Goal: Information Seeking & Learning: Check status

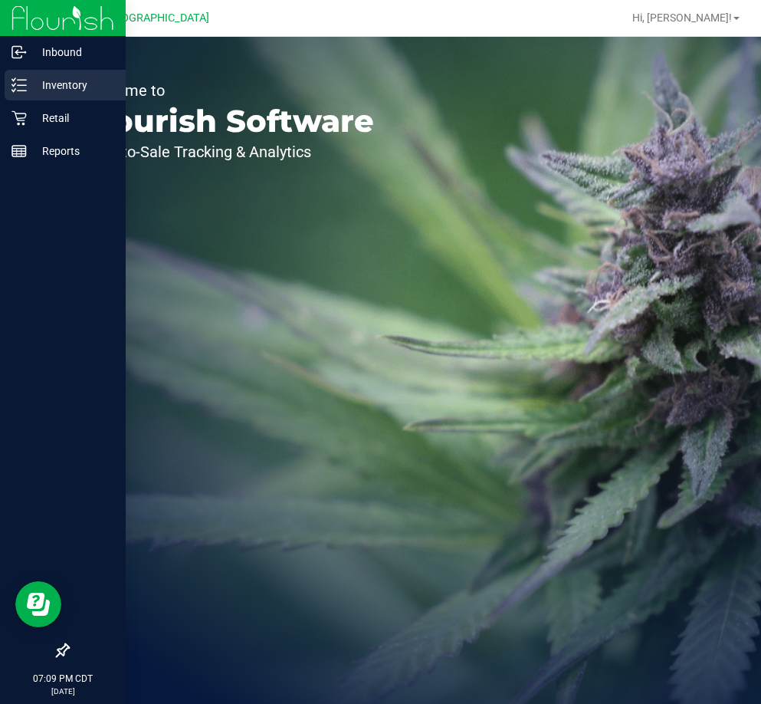
click at [59, 87] on p "Inventory" at bounding box center [73, 85] width 92 height 18
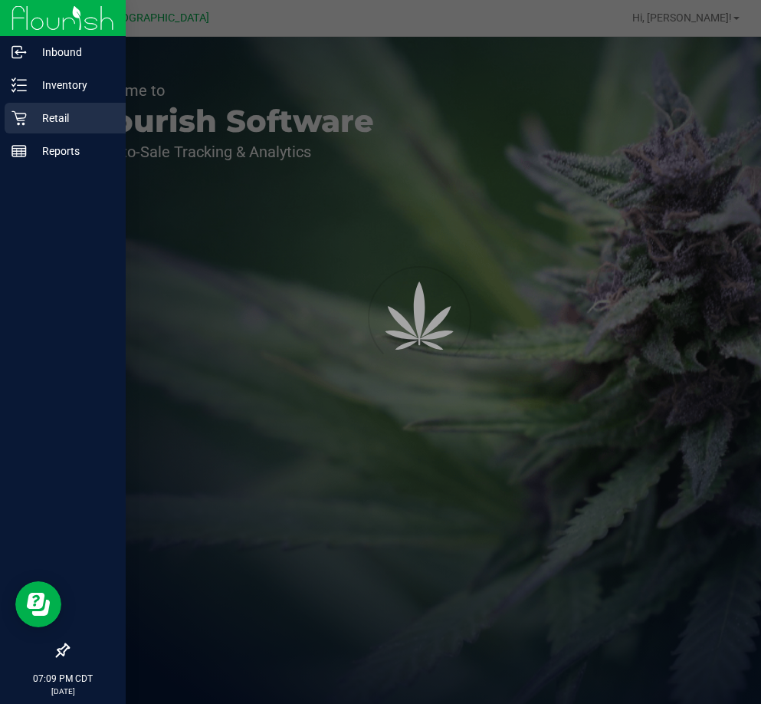
click at [84, 123] on p "Retail" at bounding box center [73, 118] width 92 height 18
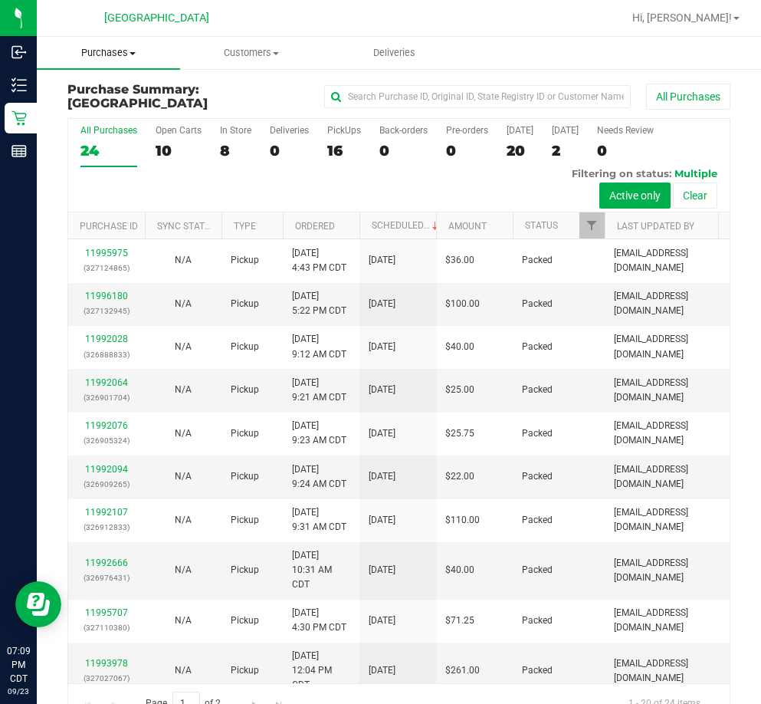
click at [123, 48] on span "Purchases" at bounding box center [108, 53] width 143 height 14
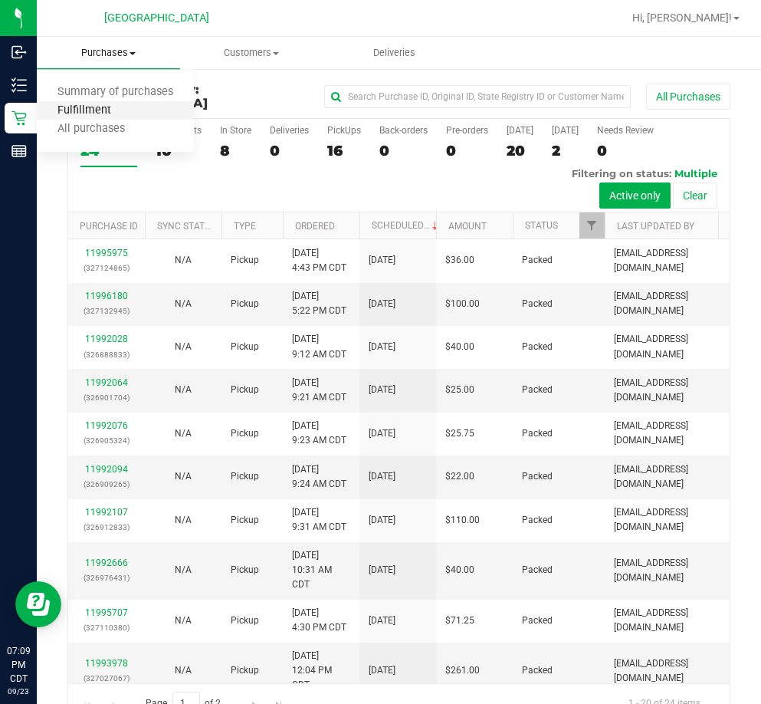
click at [99, 112] on span "Fulfillment" at bounding box center [84, 110] width 95 height 13
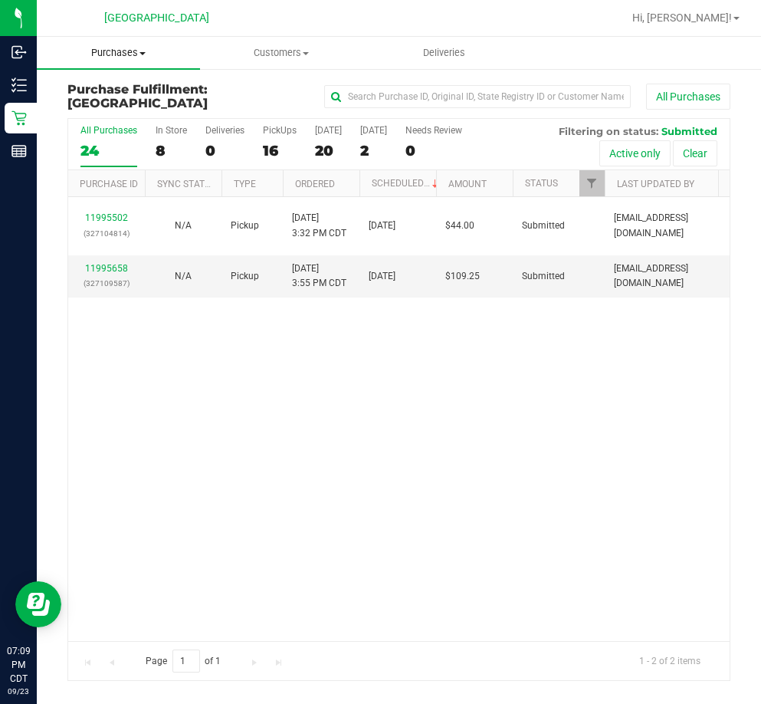
click at [140, 44] on uib-tab-heading "Purchases Summary of purchases Fulfillment All purchases" at bounding box center [118, 53] width 163 height 32
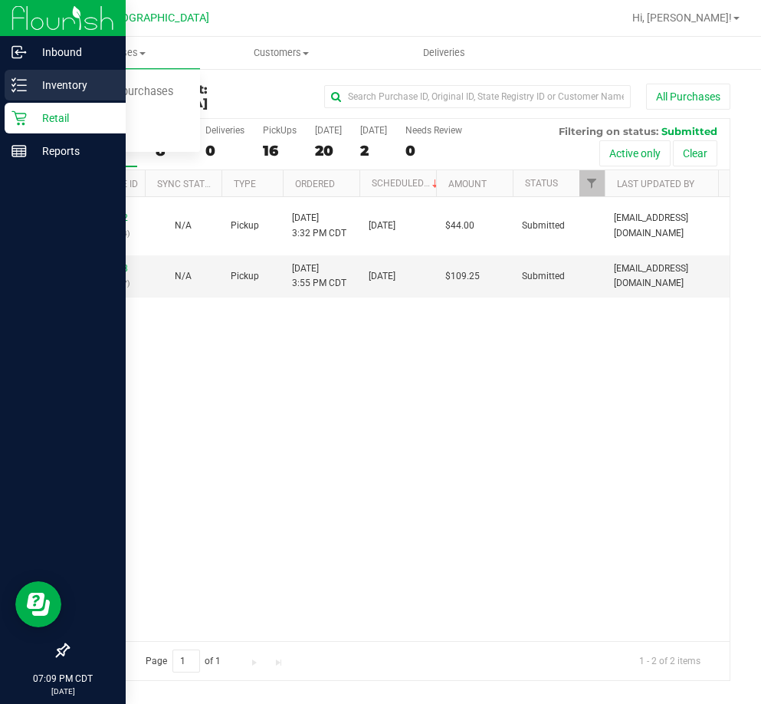
click at [42, 82] on p "Inventory" at bounding box center [73, 85] width 92 height 18
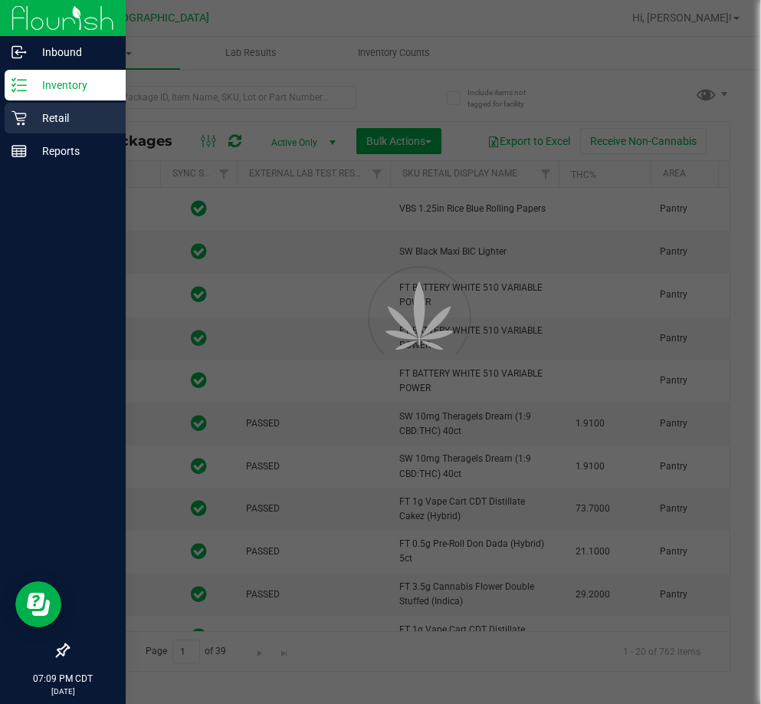
click at [71, 104] on div "Retail" at bounding box center [65, 118] width 121 height 31
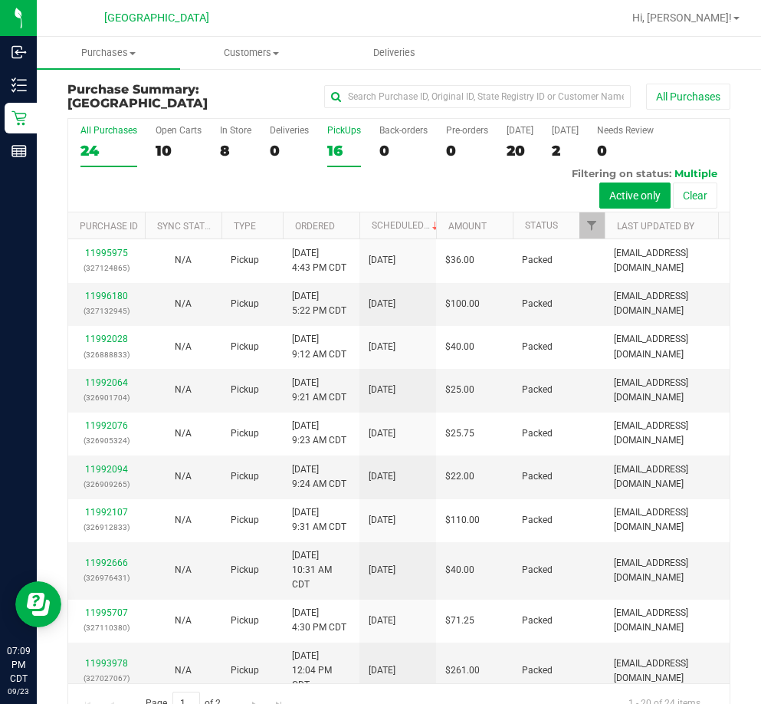
click at [338, 140] on label "PickUps 16" at bounding box center [344, 146] width 34 height 42
click at [0, 0] on input "PickUps 16" at bounding box center [0, 0] width 0 height 0
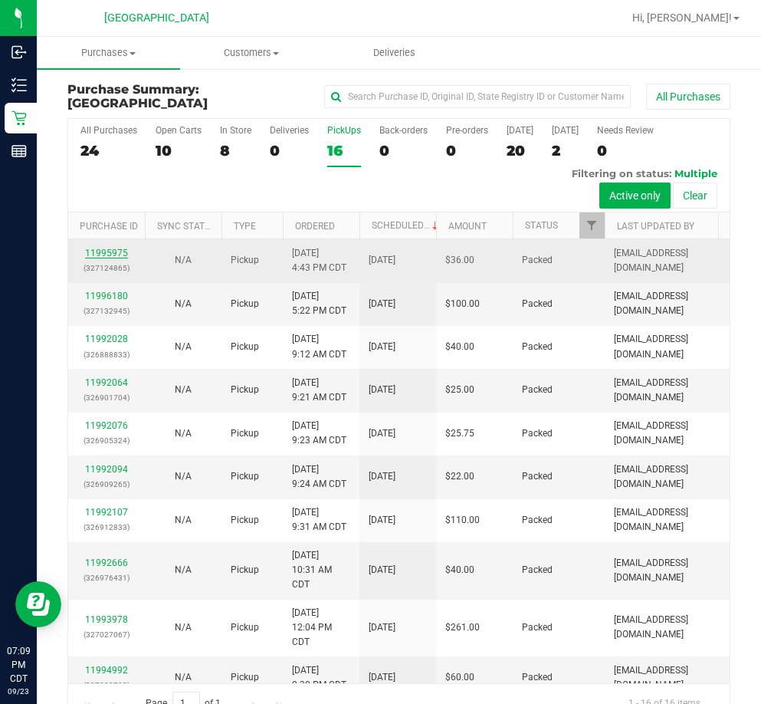
click at [117, 248] on link "11995975" at bounding box center [106, 253] width 43 height 11
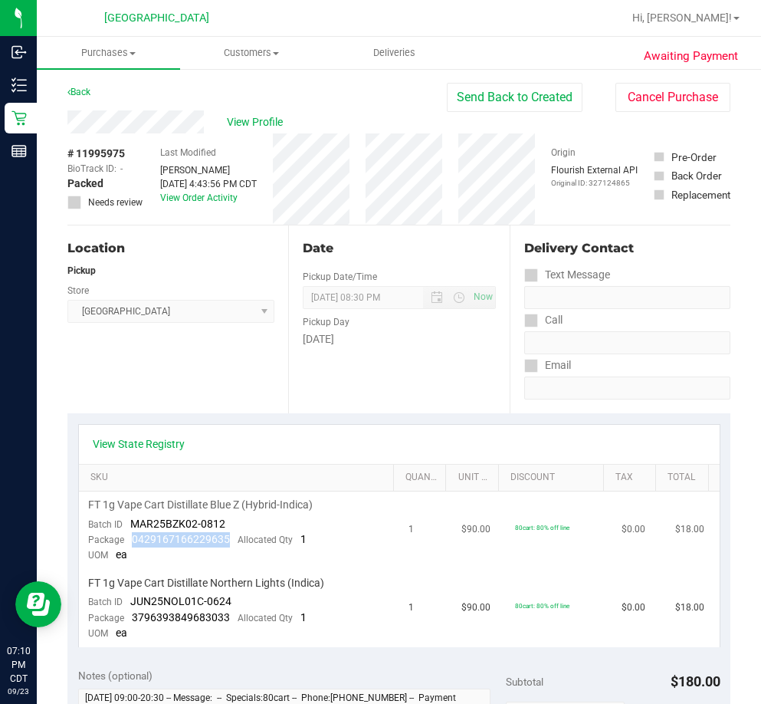
drag, startPoint x: 232, startPoint y: 535, endPoint x: 127, endPoint y: 546, distance: 105.6
click at [127, 546] on div "Package 0429167166229635 Allocated Qty 1" at bounding box center [197, 539] width 219 height 15
copy span "0429167166229635"
drag, startPoint x: 227, startPoint y: 617, endPoint x: 131, endPoint y: 611, distance: 96.0
click at [131, 611] on div "Package 3796393849683033 Allocated Qty 1" at bounding box center [197, 617] width 219 height 15
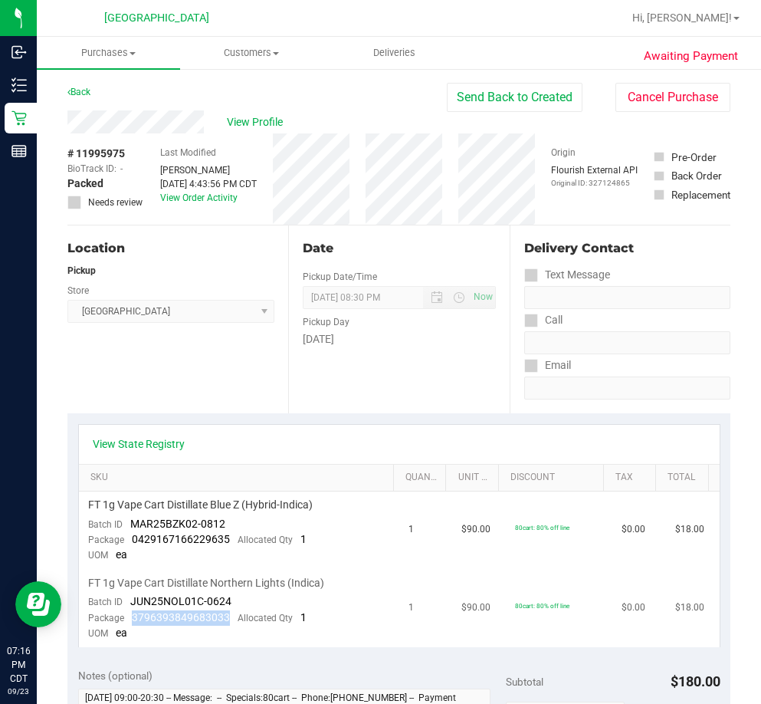
copy span "3796393849683033"
click at [78, 91] on link "Back" at bounding box center [78, 92] width 23 height 11
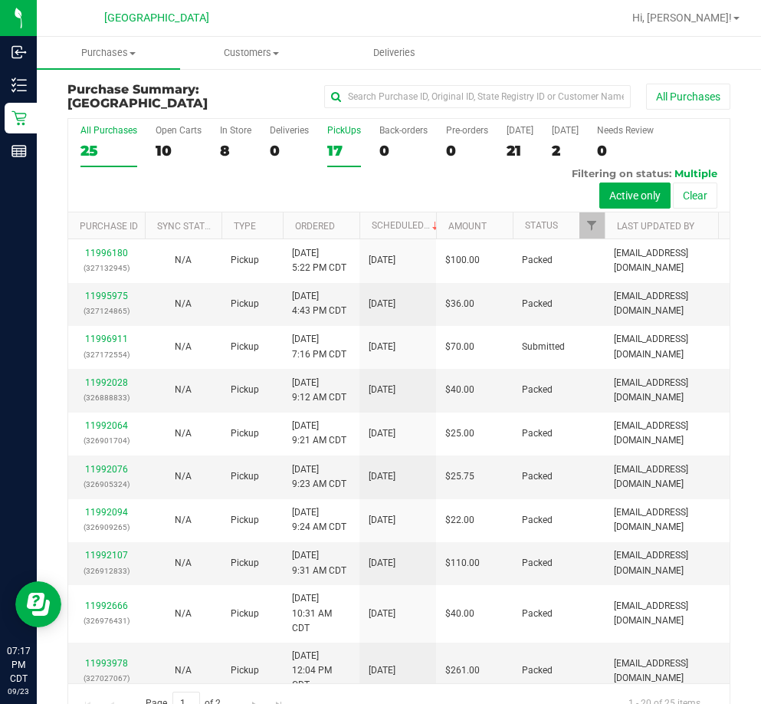
click at [343, 136] on label "PickUps 17" at bounding box center [344, 146] width 34 height 42
click at [0, 0] on input "PickUps 17" at bounding box center [0, 0] width 0 height 0
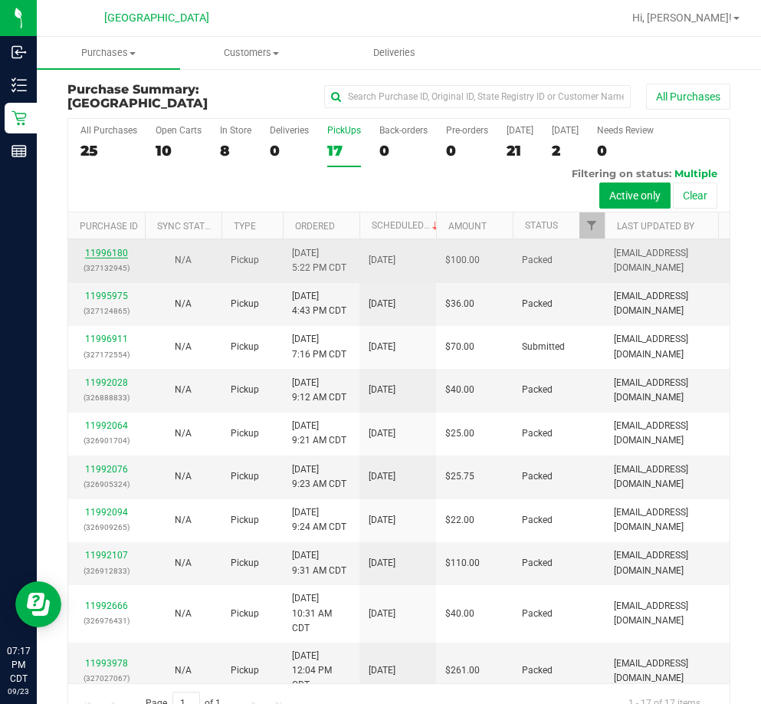
click at [105, 248] on link "11996180" at bounding box center [106, 253] width 43 height 11
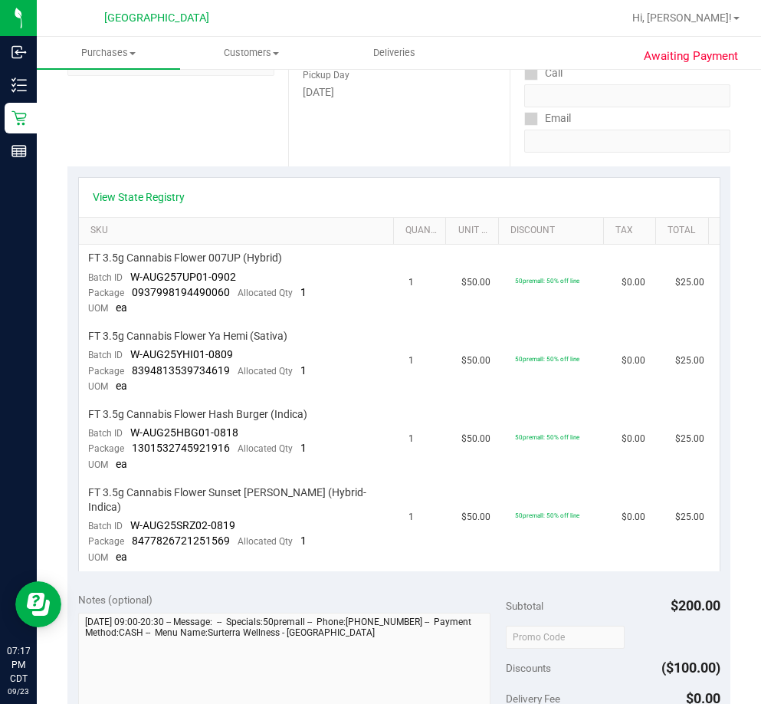
scroll to position [307, 0]
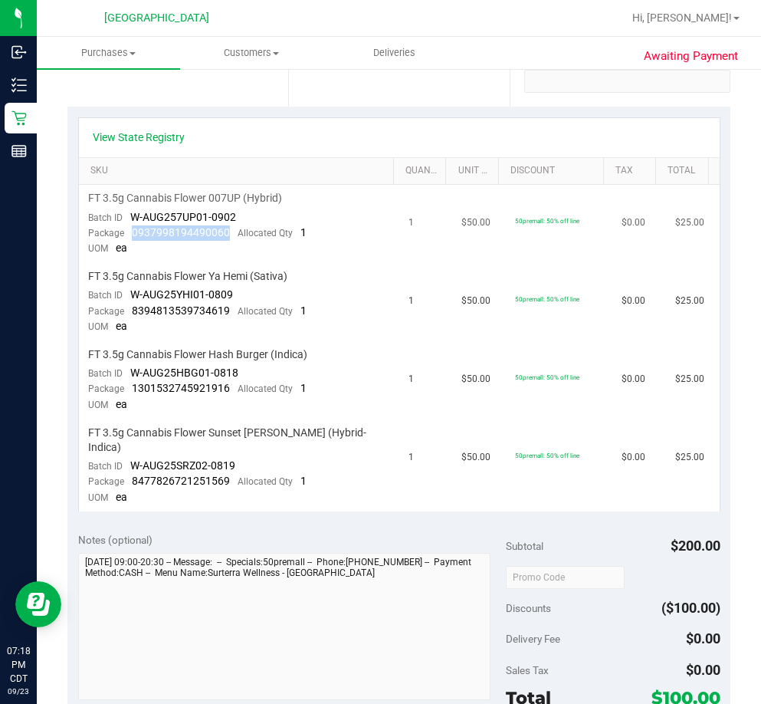
drag, startPoint x: 233, startPoint y: 232, endPoint x: 131, endPoint y: 236, distance: 102.1
click at [131, 236] on div "Package 0937998194490060 Allocated Qty 1" at bounding box center [197, 232] width 219 height 15
copy span "0937998194490060"
drag, startPoint x: 226, startPoint y: 314, endPoint x: 131, endPoint y: 314, distance: 95.1
click at [132, 314] on span "8394813539734619" at bounding box center [181, 310] width 98 height 12
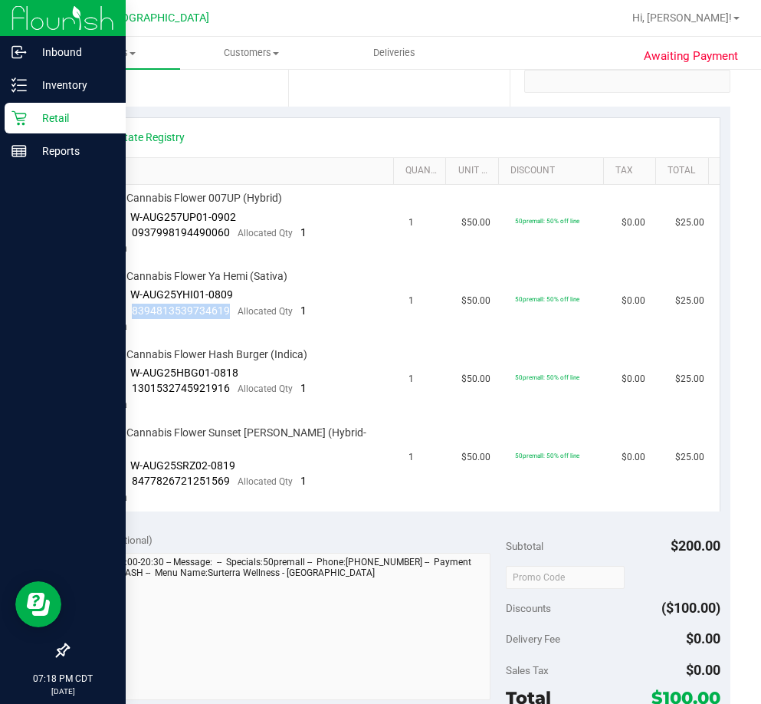
copy span "8394813539734619"
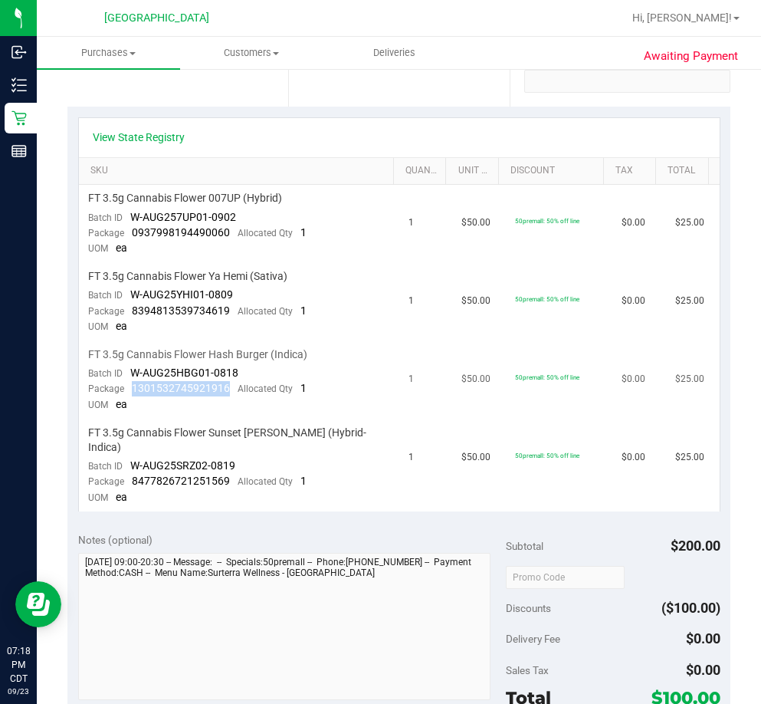
drag, startPoint x: 231, startPoint y: 384, endPoint x: 129, endPoint y: 396, distance: 102.7
click at [129, 396] on div "Package 1301532745921916 Allocated Qty 1" at bounding box center [197, 388] width 219 height 15
copy span "1301532745921916"
drag, startPoint x: 229, startPoint y: 469, endPoint x: 132, endPoint y: 467, distance: 96.6
click at [132, 474] on div "Package 8477826721251569 Allocated Qty 1" at bounding box center [197, 481] width 219 height 15
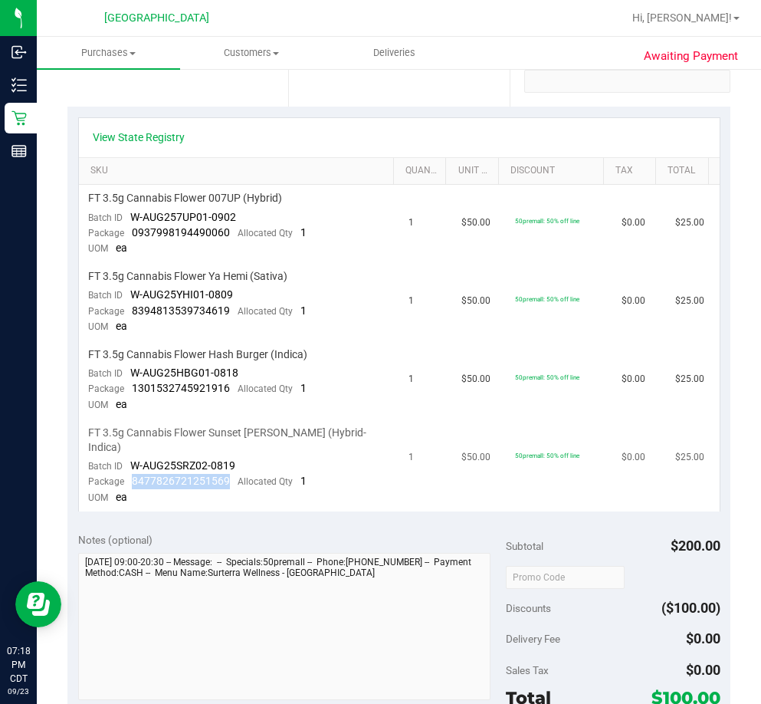
copy span "8477826721251569"
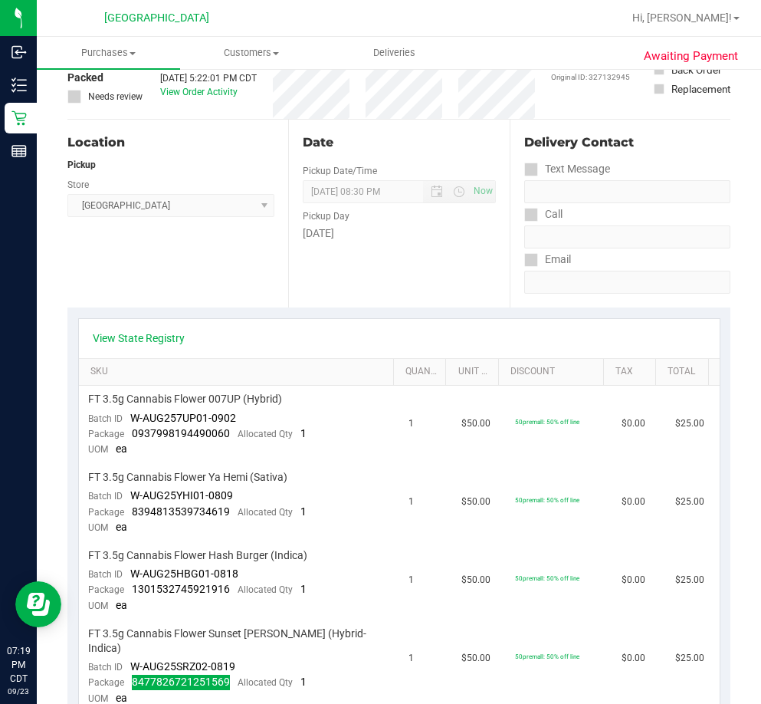
scroll to position [0, 0]
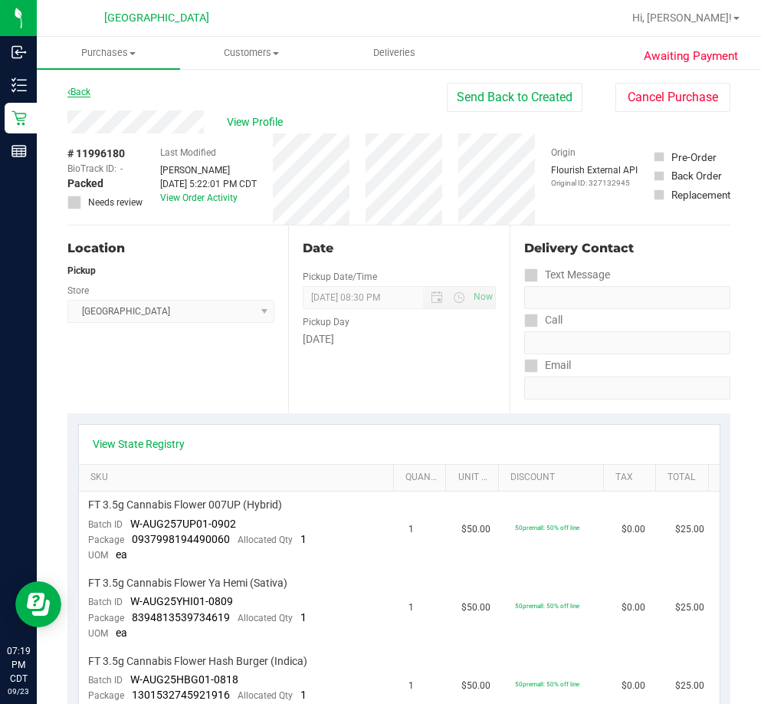
click at [80, 97] on link "Back" at bounding box center [78, 92] width 23 height 11
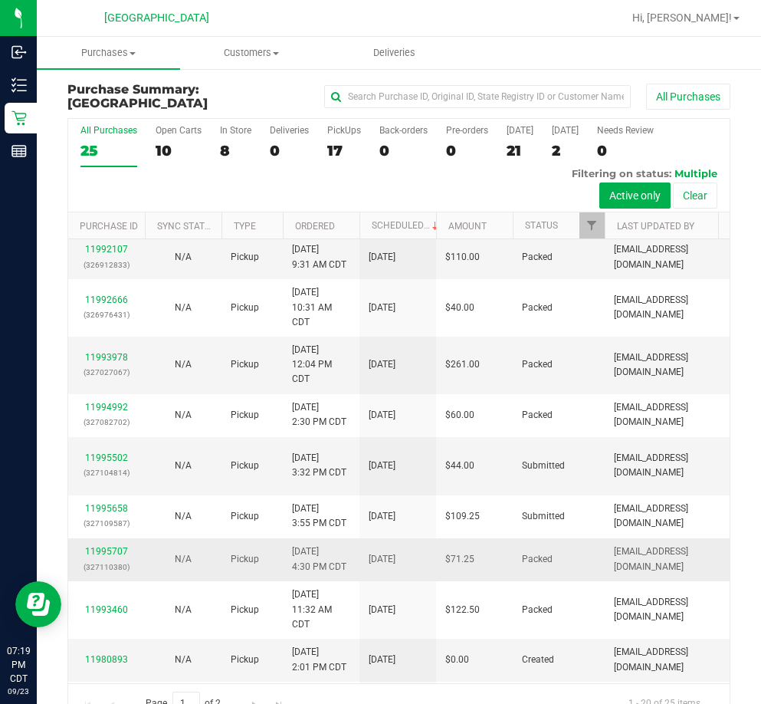
scroll to position [307, 0]
click at [120, 545] on link "11995707" at bounding box center [106, 550] width 43 height 11
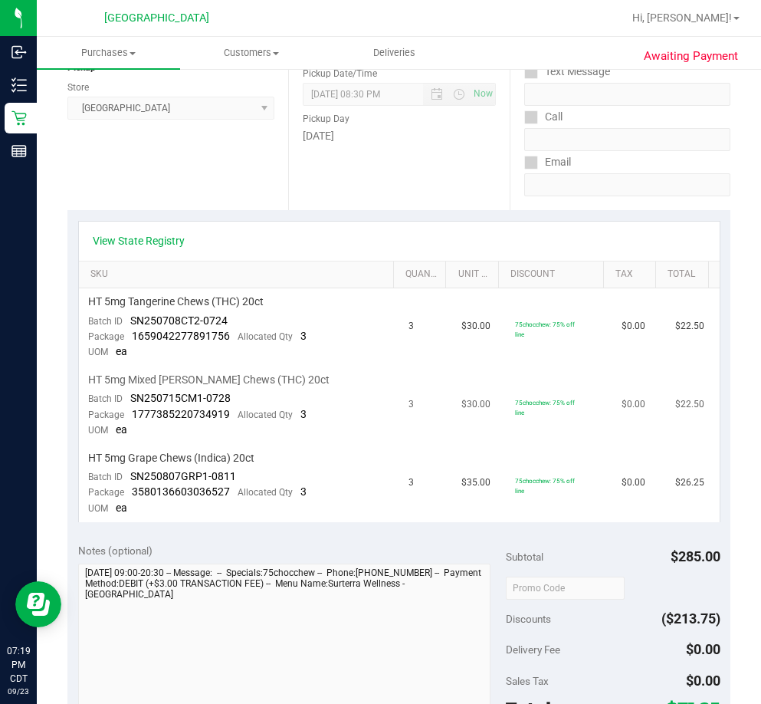
scroll to position [307, 0]
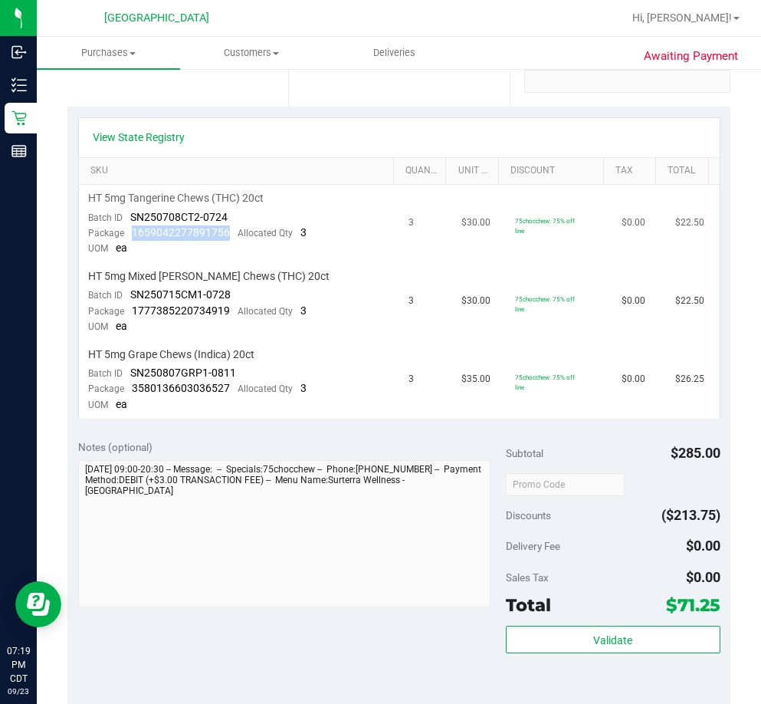
drag, startPoint x: 225, startPoint y: 237, endPoint x: 130, endPoint y: 237, distance: 95.1
click at [130, 237] on div "Package 1659042277891756 Allocated Qty 3" at bounding box center [197, 232] width 219 height 15
copy span "1659042277891756"
drag, startPoint x: 230, startPoint y: 312, endPoint x: 132, endPoint y: 314, distance: 98.2
click at [132, 314] on div "Package 1777385220734919 Allocated Qty 3" at bounding box center [197, 311] width 219 height 15
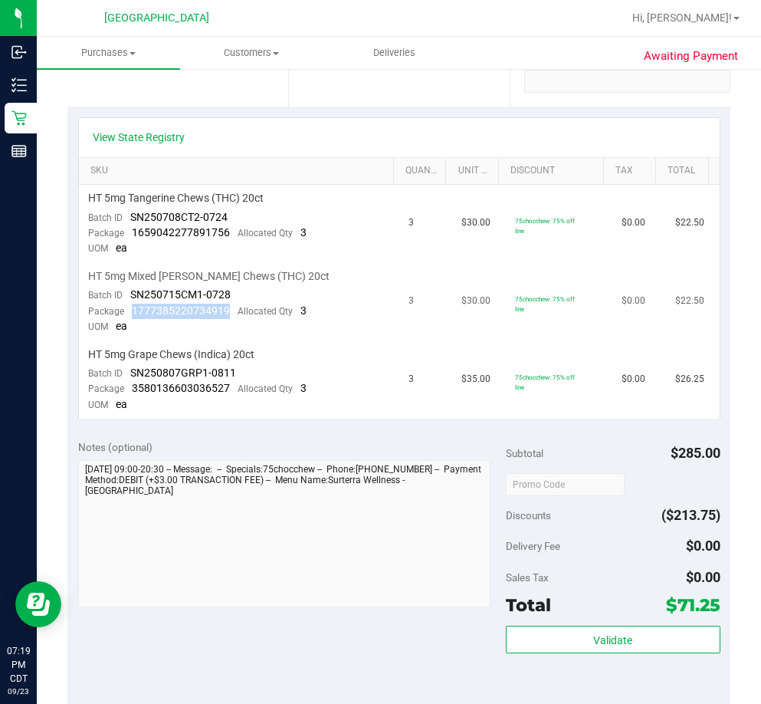
copy span "1777385220734919"
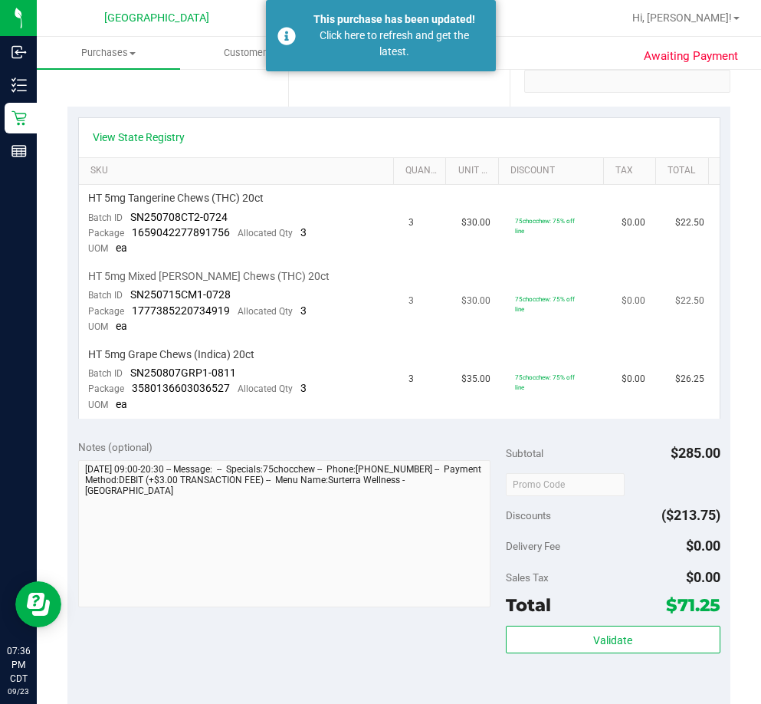
click at [308, 326] on td "HT 5mg Mixed [PERSON_NAME] Chews (THC) 20ct Batch ID SN250715CM1-0728 Package 1…" at bounding box center [239, 302] width 321 height 78
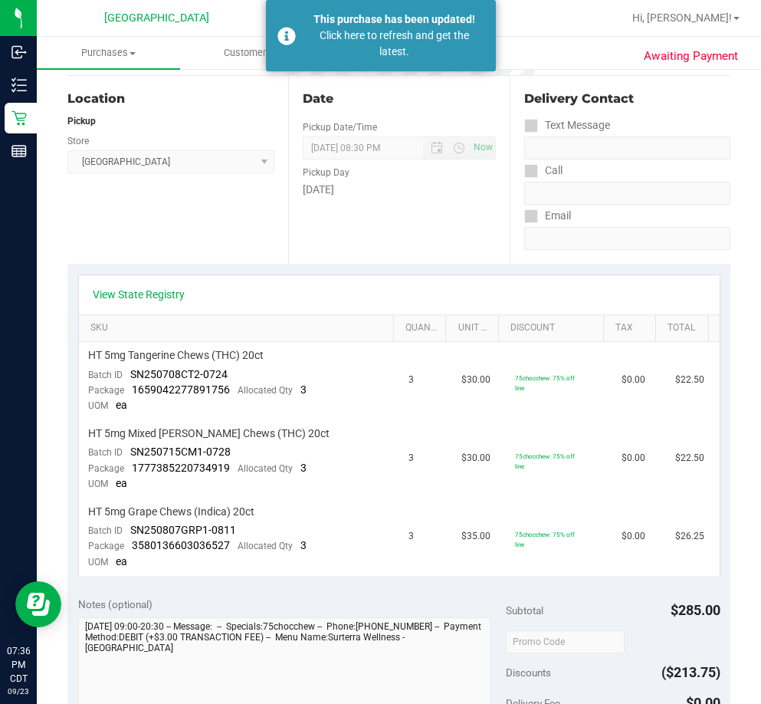
scroll to position [0, 0]
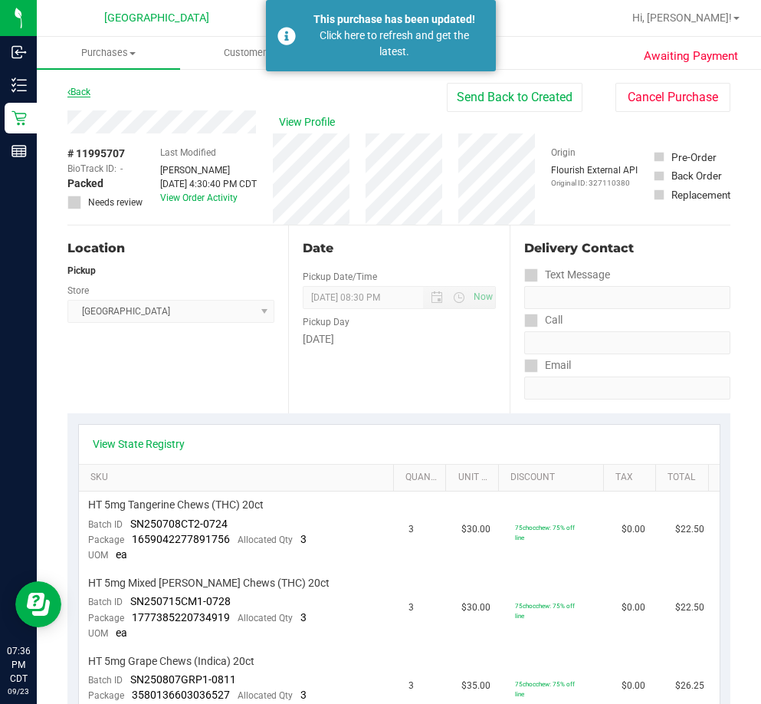
click at [84, 94] on link "Back" at bounding box center [78, 92] width 23 height 11
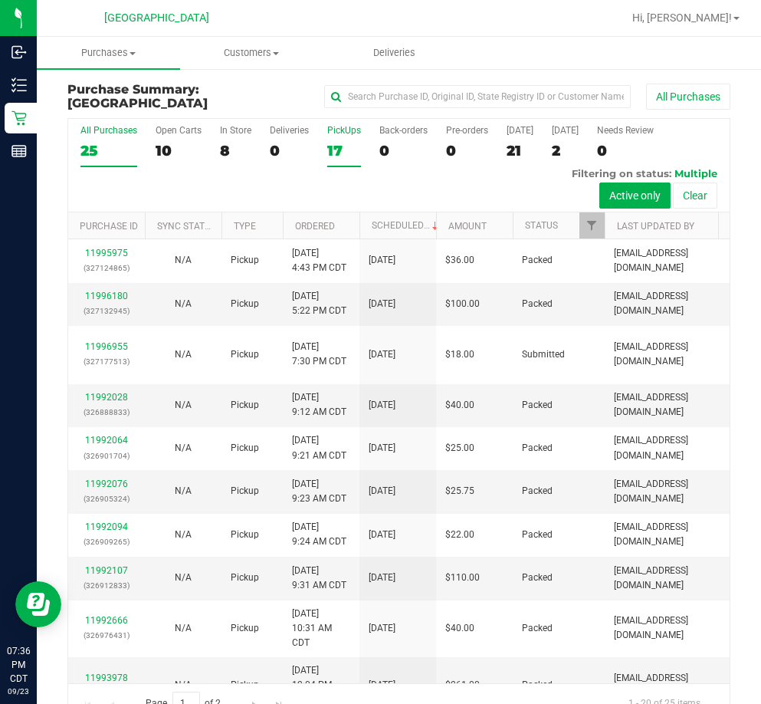
click at [337, 151] on div "17" at bounding box center [344, 151] width 34 height 18
click at [0, 0] on input "PickUps 17" at bounding box center [0, 0] width 0 height 0
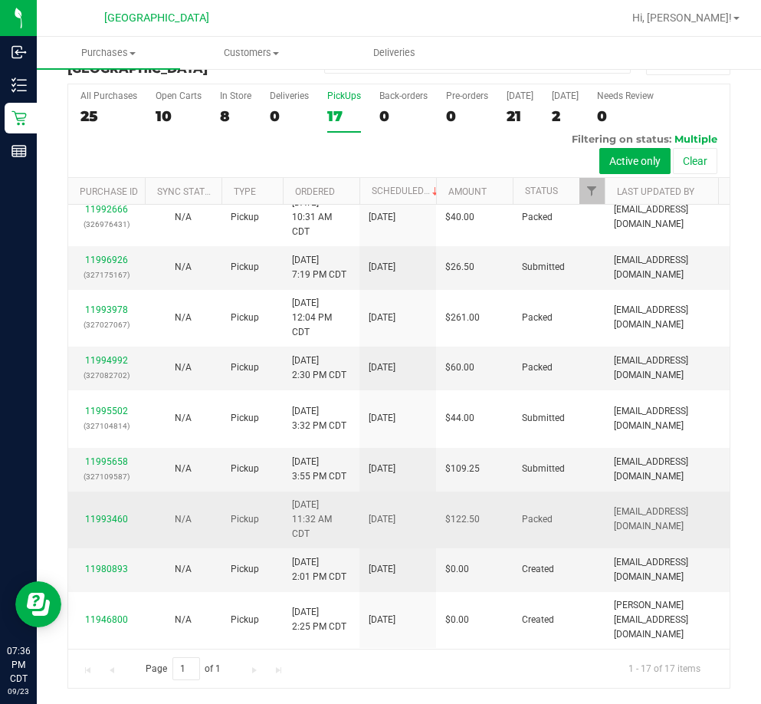
scroll to position [419, 0]
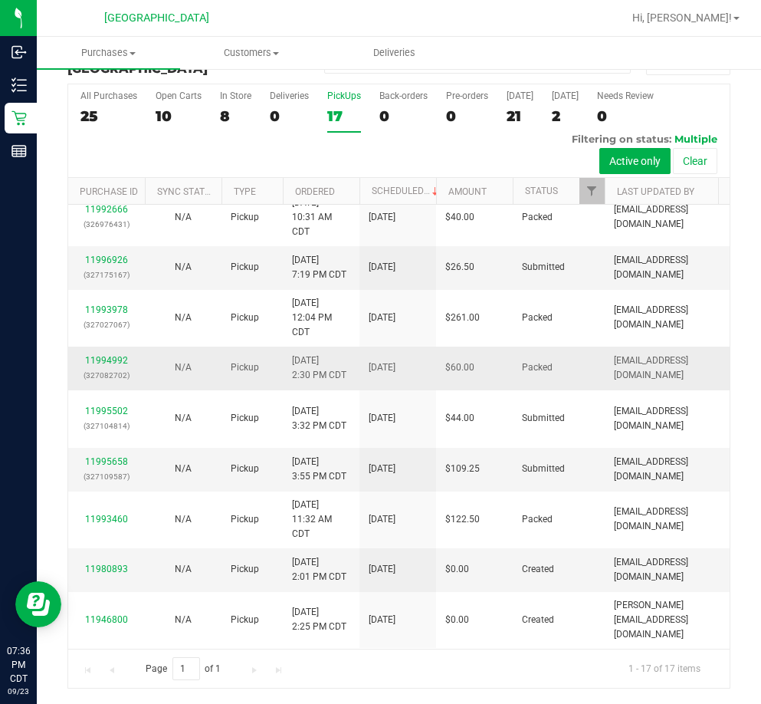
click at [112, 354] on div "11994992 (327082702)" at bounding box center [106, 368] width 58 height 29
click at [117, 355] on link "11994992" at bounding box center [106, 360] width 43 height 11
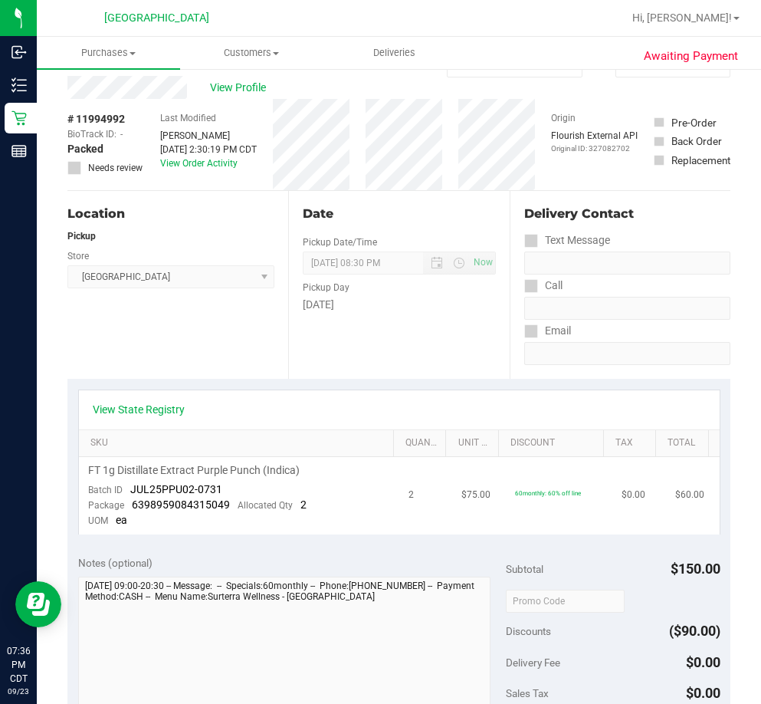
click at [222, 505] on span "6398959084315049" at bounding box center [181, 504] width 98 height 12
drag, startPoint x: 231, startPoint y: 501, endPoint x: 133, endPoint y: 509, distance: 97.8
click at [133, 509] on div "Package 6398959084315049 Allocated Qty 2" at bounding box center [197, 505] width 219 height 15
copy span "6398959084315049"
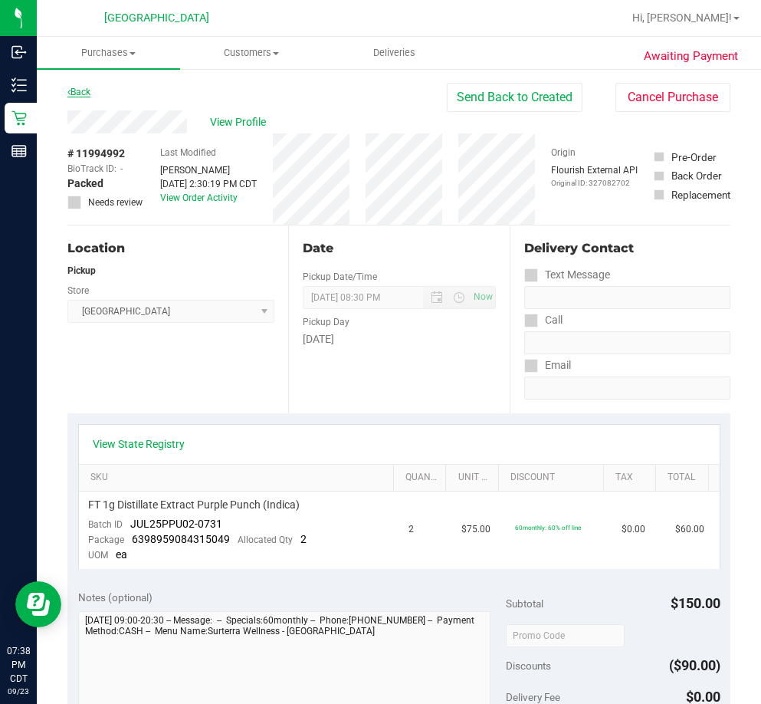
click at [89, 94] on link "Back" at bounding box center [78, 92] width 23 height 11
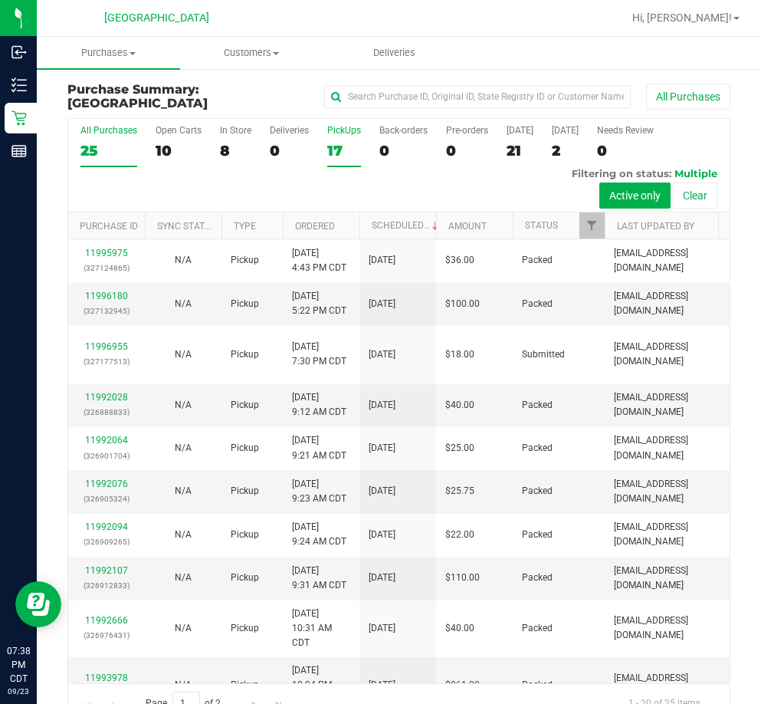
click at [344, 150] on div "17" at bounding box center [344, 151] width 34 height 18
click at [0, 0] on input "PickUps 17" at bounding box center [0, 0] width 0 height 0
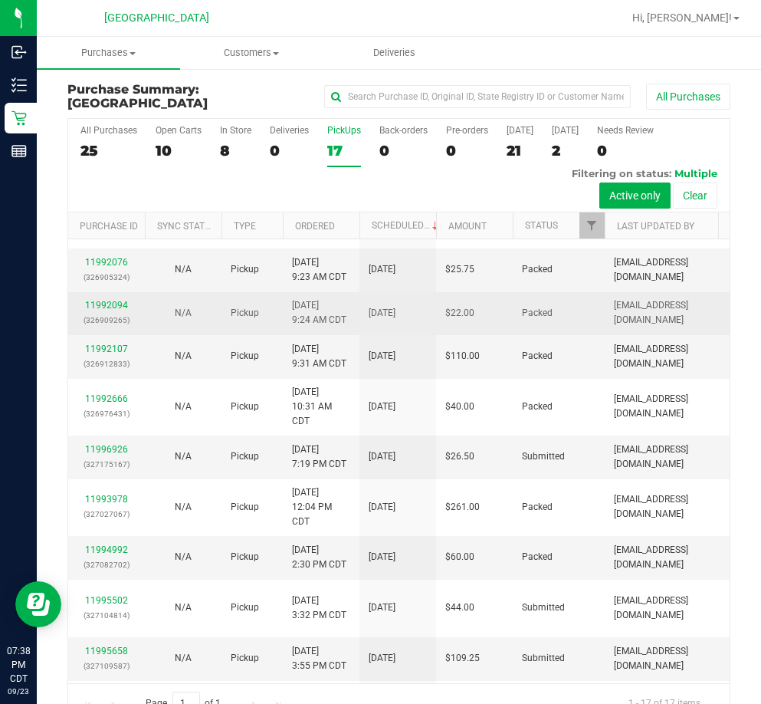
scroll to position [230, 0]
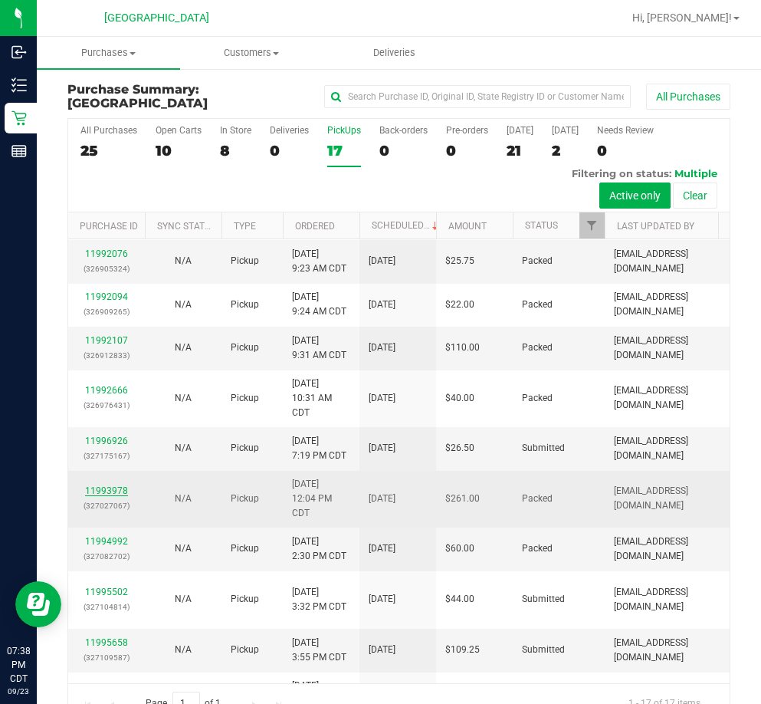
click at [115, 485] on link "11993978" at bounding box center [106, 490] width 43 height 11
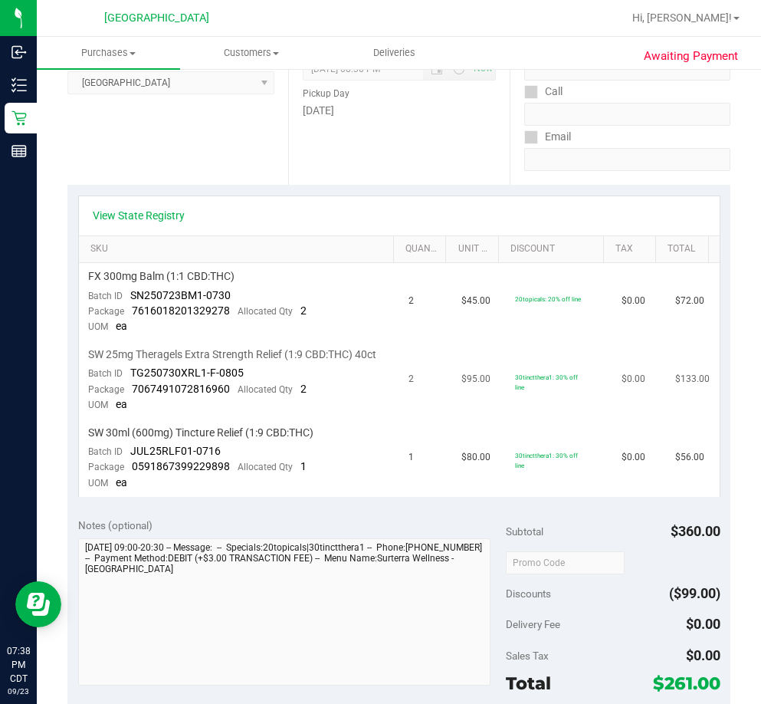
scroll to position [230, 0]
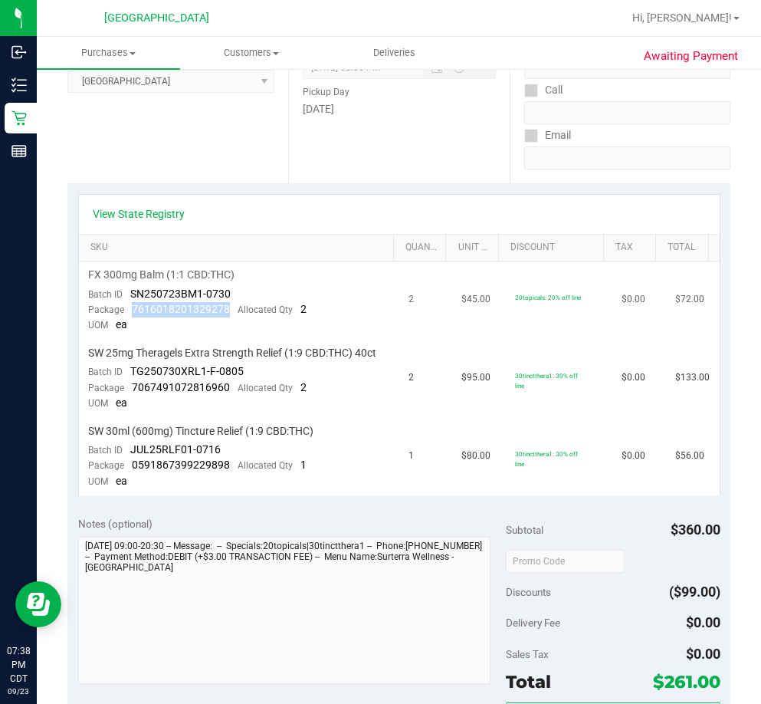
drag, startPoint x: 227, startPoint y: 307, endPoint x: 128, endPoint y: 314, distance: 99.1
click at [128, 314] on div "Package 7616018201329278 Allocated Qty 2" at bounding box center [197, 309] width 219 height 15
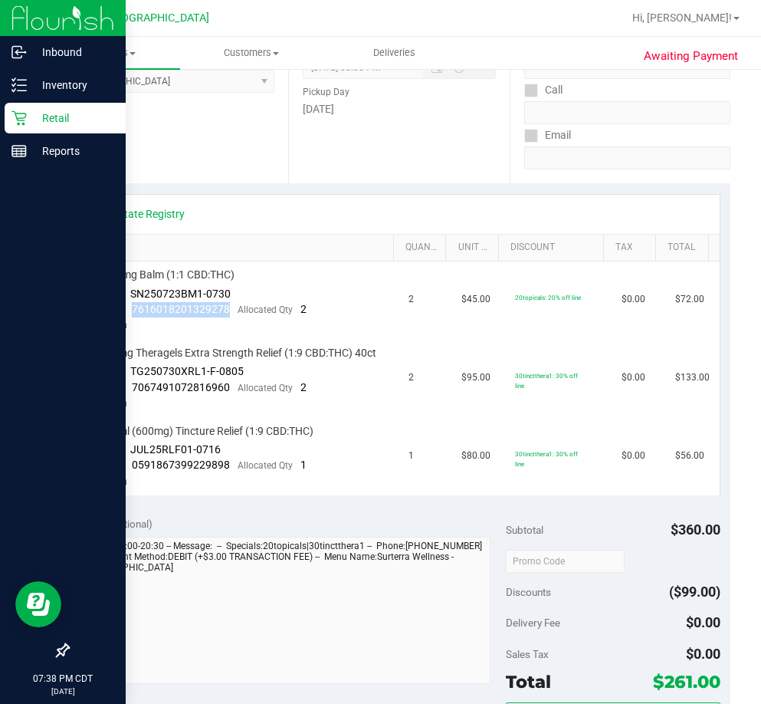
copy span "7616018201329278"
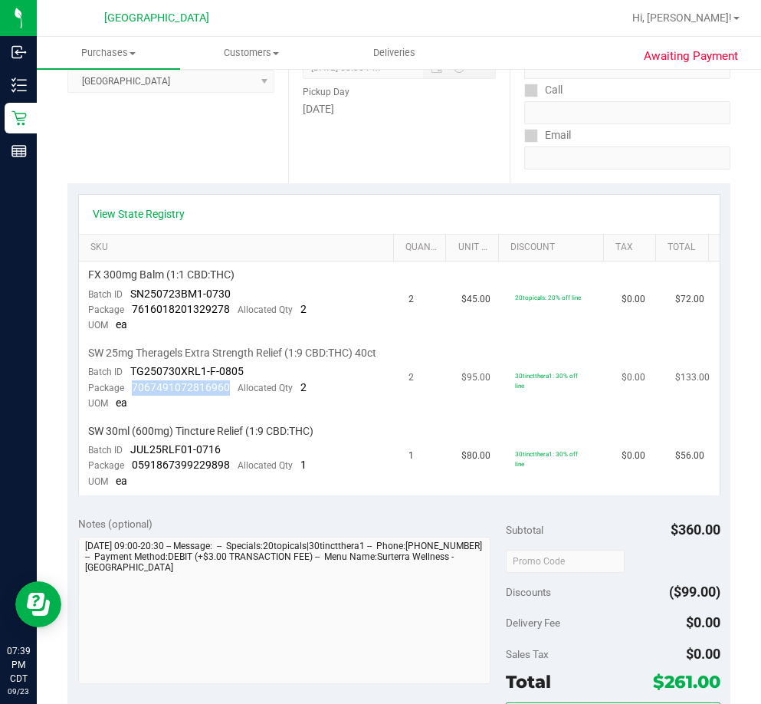
drag, startPoint x: 229, startPoint y: 403, endPoint x: 133, endPoint y: 403, distance: 95.9
click at [133, 396] on div "Package 7067491072816960 Allocated Qty 2" at bounding box center [197, 387] width 219 height 15
drag, startPoint x: 223, startPoint y: 501, endPoint x: 232, endPoint y: 482, distance: 20.9
click at [223, 495] on td "SW 30ml (600mg) Tincture Relief (1:9 CBD:THC) Batch ID JUL25RLF01-0716 Package …" at bounding box center [239, 456] width 321 height 77
drag, startPoint x: 234, startPoint y: 480, endPoint x: 130, endPoint y: 481, distance: 103.5
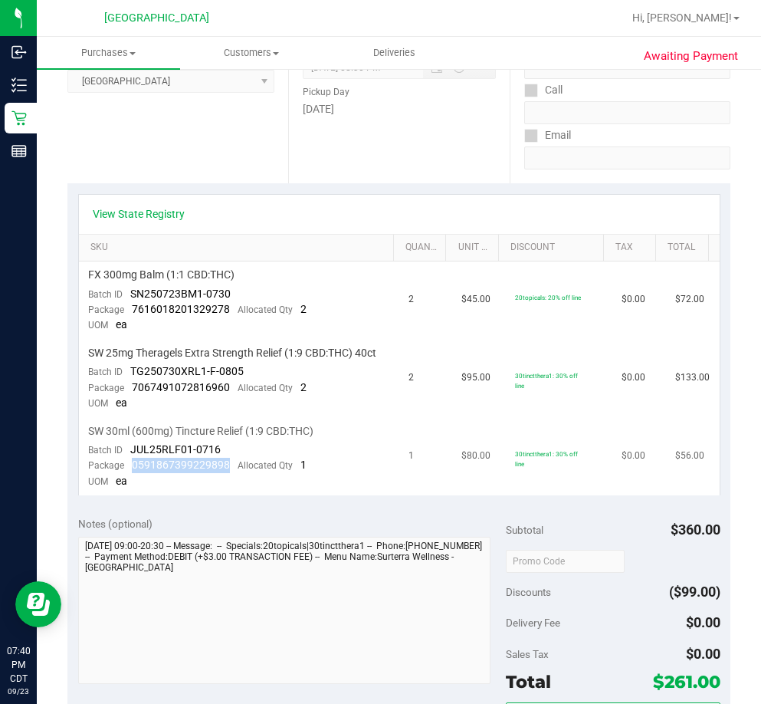
click at [130, 473] on div "Package 0591867399229898 Allocated Qty 1" at bounding box center [197, 465] width 219 height 15
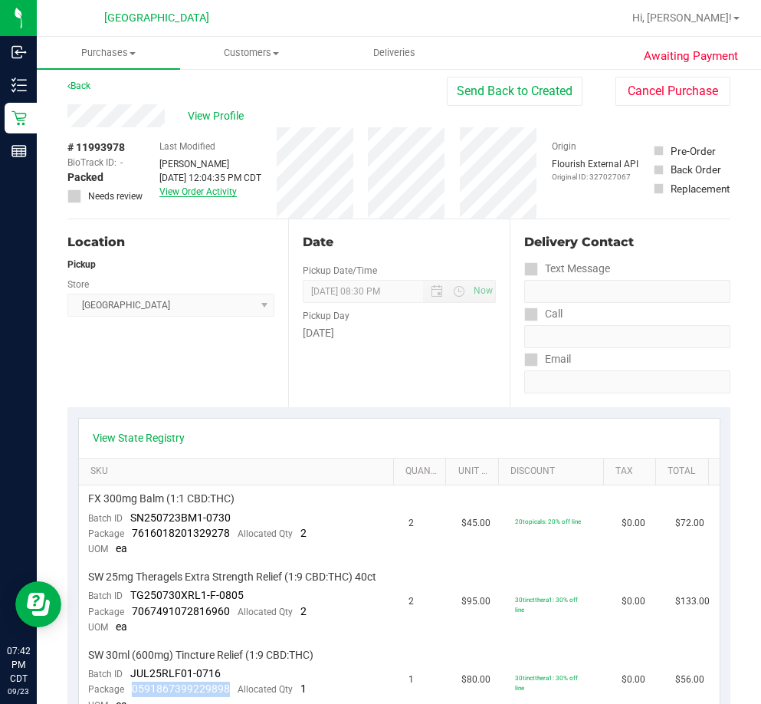
scroll to position [0, 0]
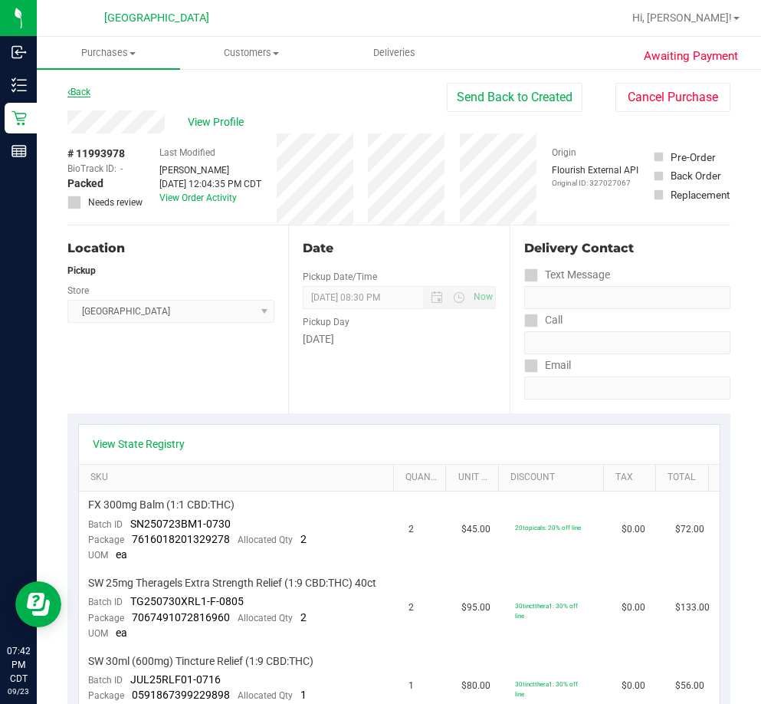
click at [85, 91] on link "Back" at bounding box center [78, 92] width 23 height 11
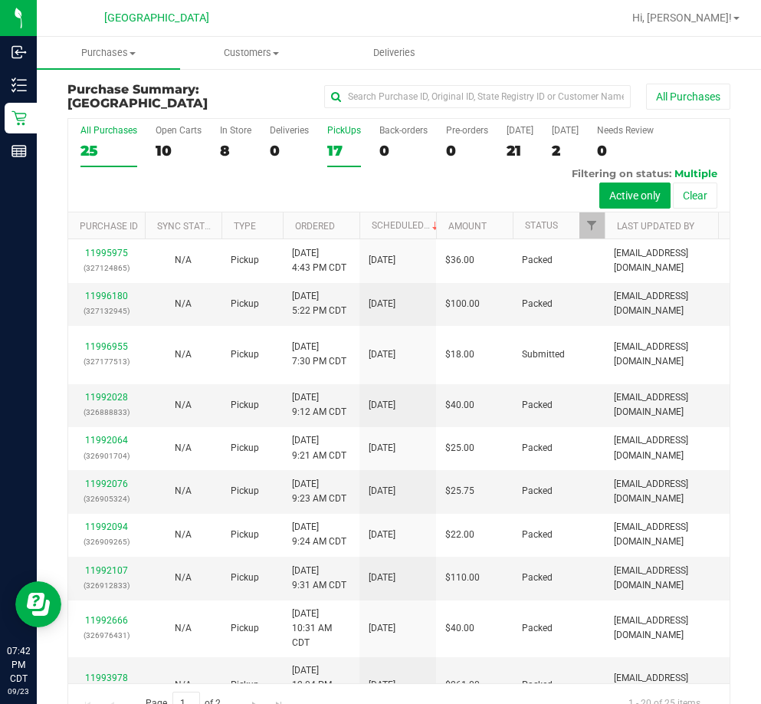
click at [339, 140] on label "PickUps 17" at bounding box center [344, 146] width 34 height 42
click at [0, 0] on input "PickUps 17" at bounding box center [0, 0] width 0 height 0
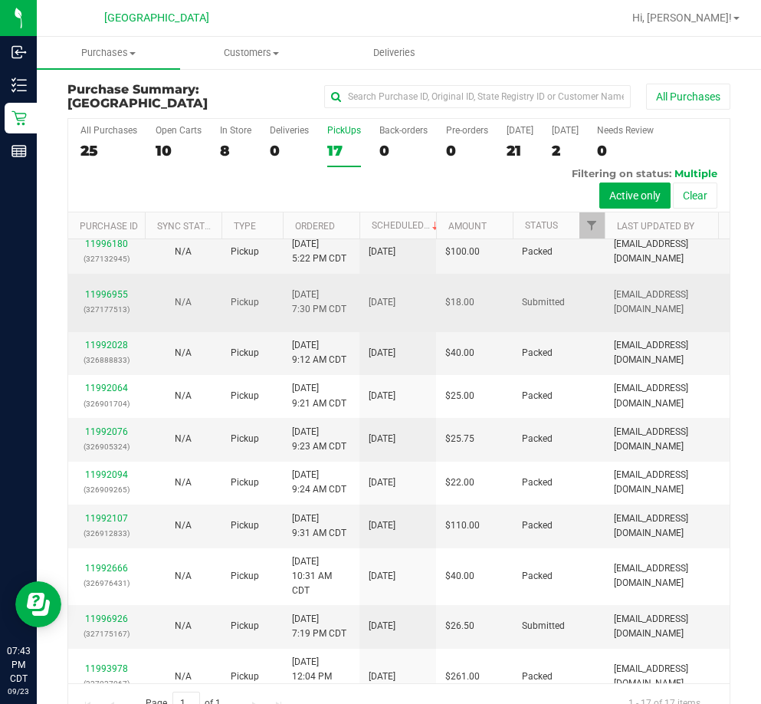
scroll to position [77, 0]
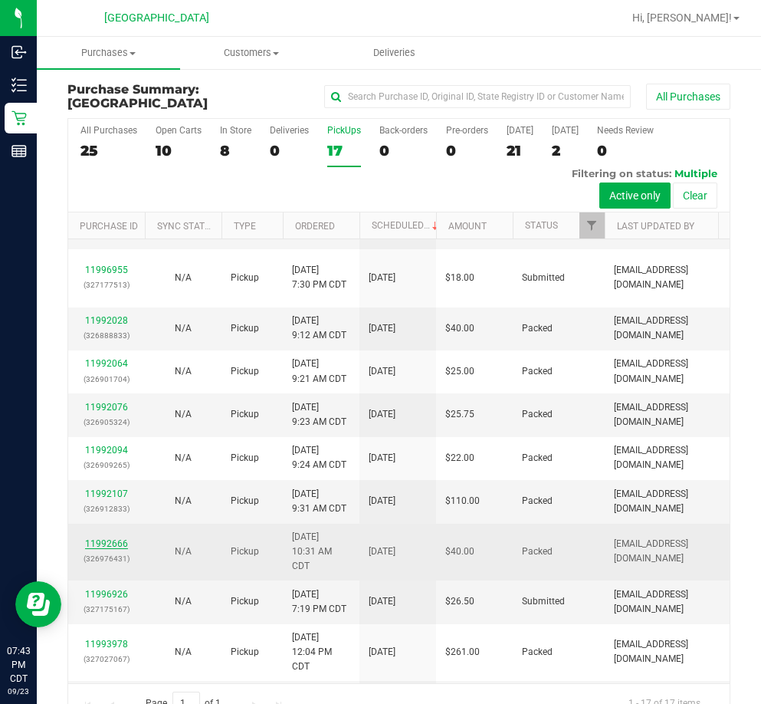
click at [120, 542] on link "11992666" at bounding box center [106, 543] width 43 height 11
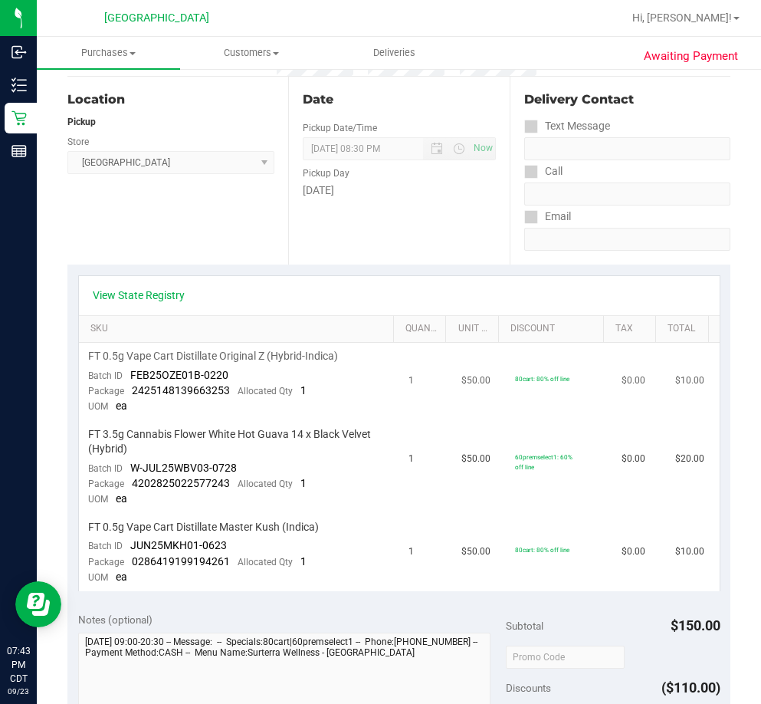
scroll to position [153, 0]
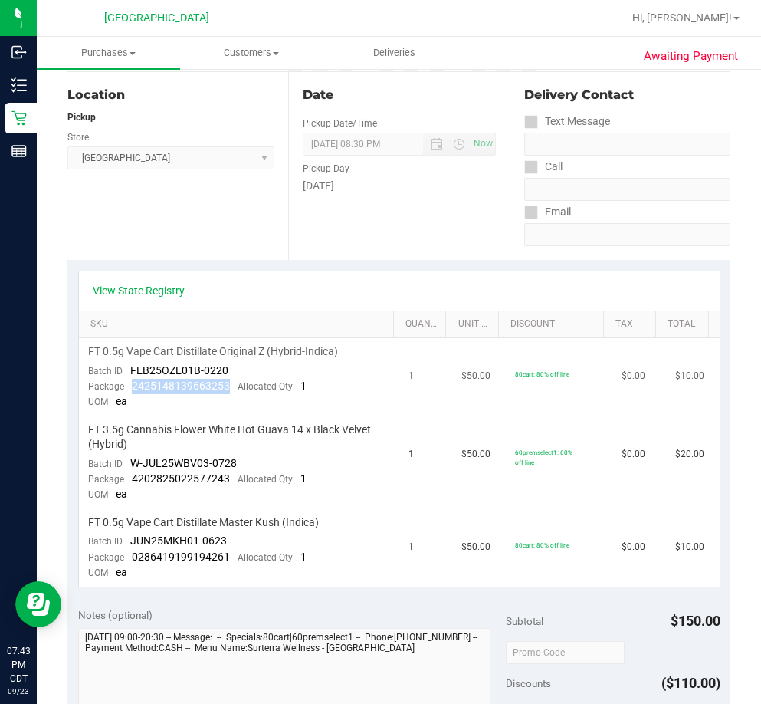
drag, startPoint x: 230, startPoint y: 390, endPoint x: 128, endPoint y: 390, distance: 102.0
click at [128, 390] on div "Package 2425148139663253 Allocated Qty 1" at bounding box center [197, 386] width 219 height 15
drag, startPoint x: 232, startPoint y: 479, endPoint x: 131, endPoint y: 479, distance: 101.2
click at [131, 479] on div "Package 4202825022577243 Allocated Qty 1" at bounding box center [197, 479] width 219 height 15
drag, startPoint x: 232, startPoint y: 552, endPoint x: 133, endPoint y: 559, distance: 98.4
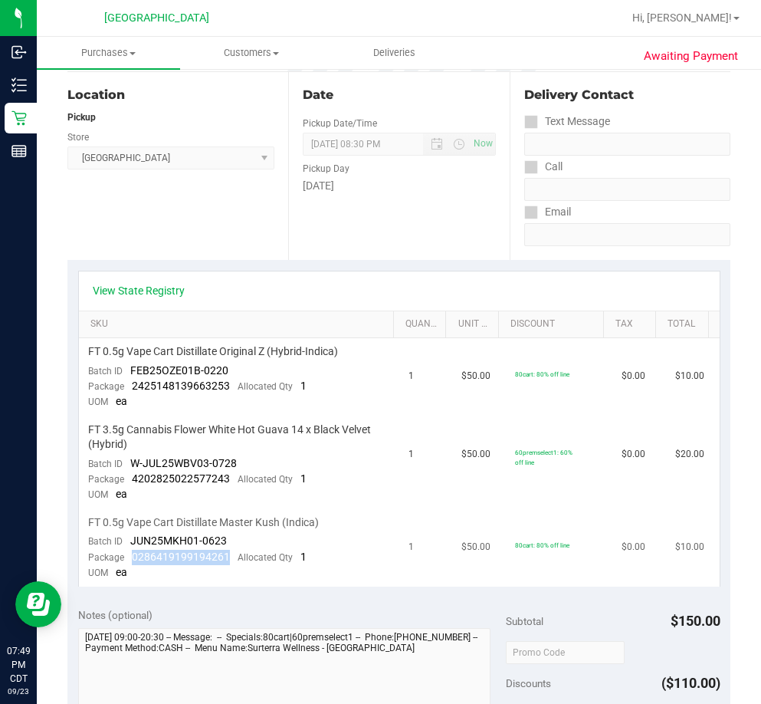
click at [133, 559] on div "Package 0286419199194261 Allocated Qty 1" at bounding box center [197, 557] width 219 height 15
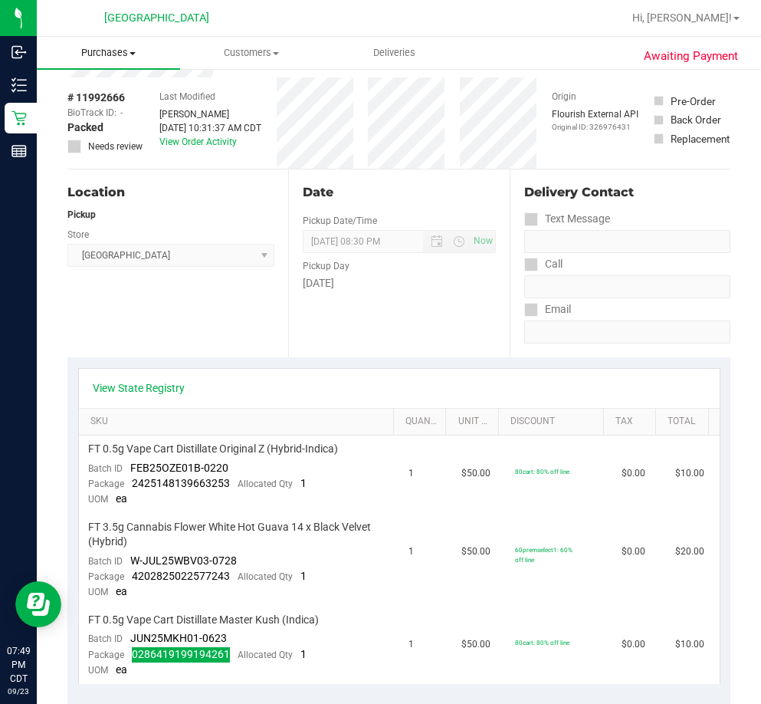
scroll to position [0, 0]
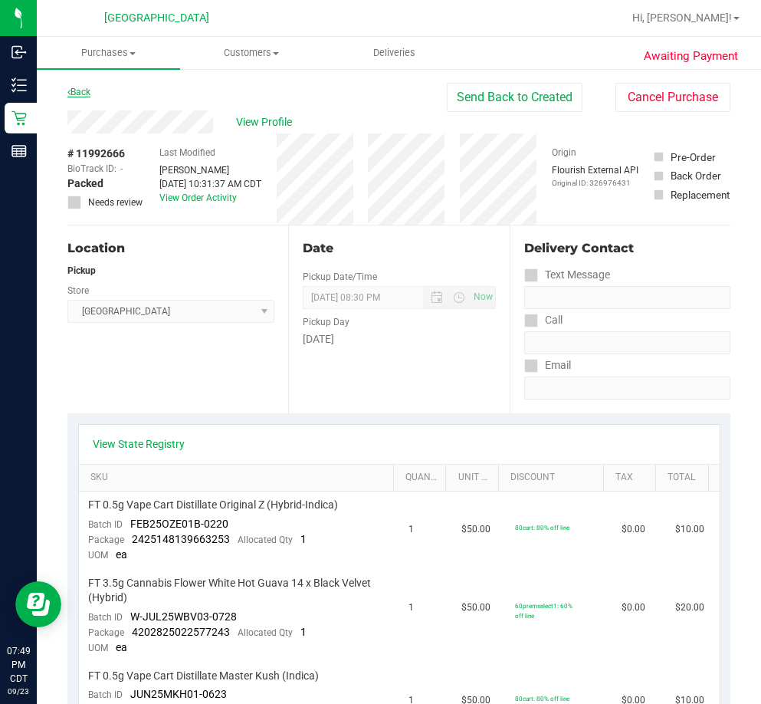
click at [74, 94] on link "Back" at bounding box center [78, 92] width 23 height 11
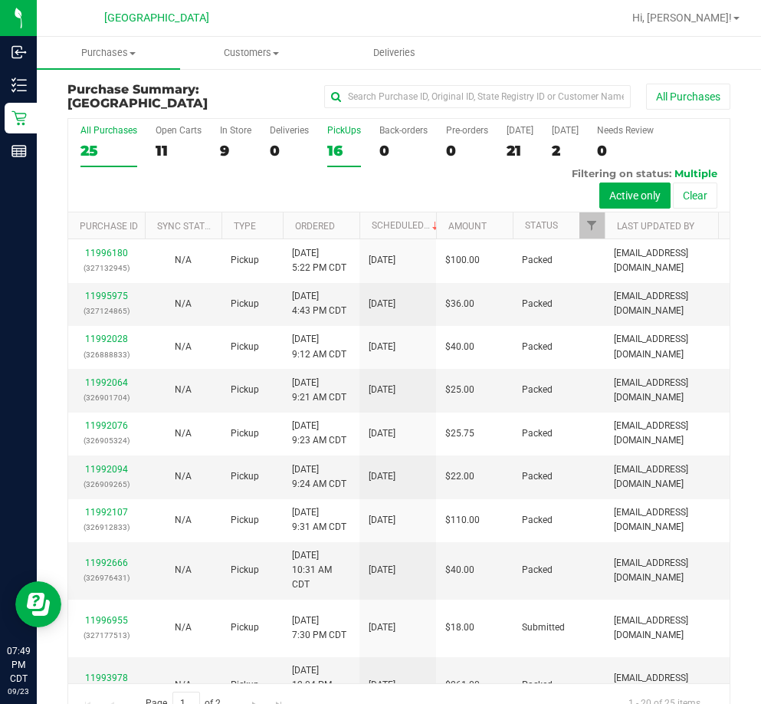
click at [335, 135] on div "PickUps" at bounding box center [344, 130] width 34 height 11
click at [0, 0] on input "PickUps 16" at bounding box center [0, 0] width 0 height 0
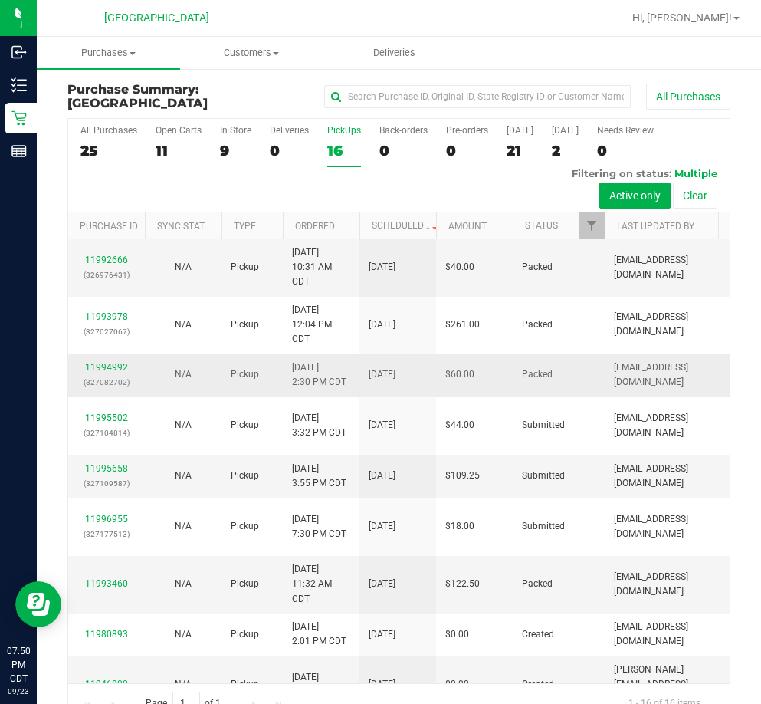
scroll to position [307, 0]
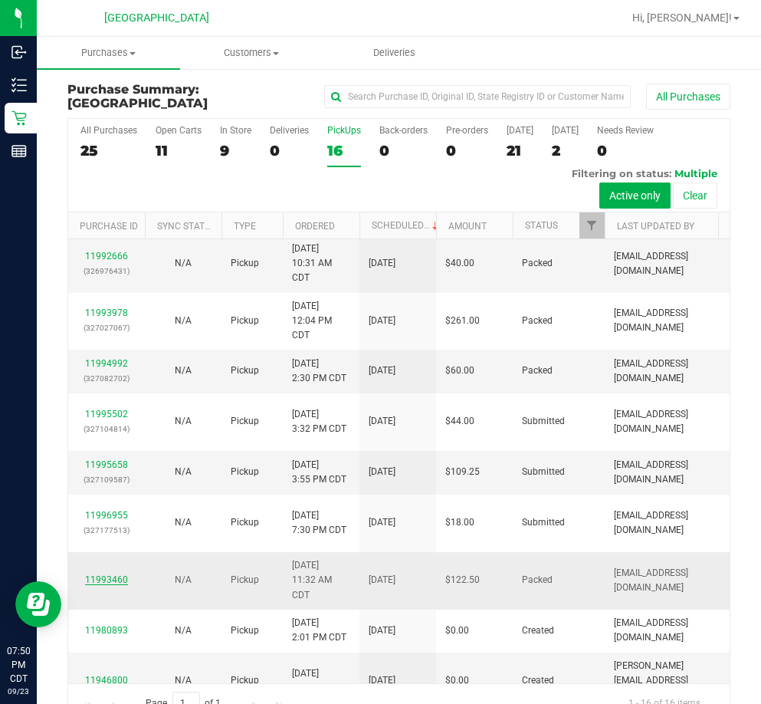
click at [118, 585] on link "11993460" at bounding box center [106, 579] width 43 height 11
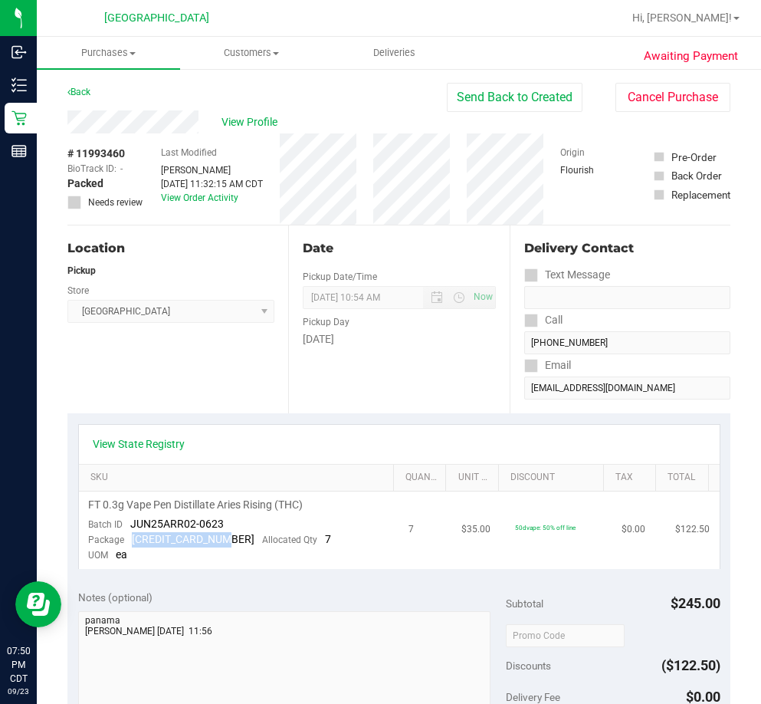
drag, startPoint x: 228, startPoint y: 536, endPoint x: 132, endPoint y: 536, distance: 95.9
click at [128, 536] on div "Package [CREDIT_CARD_NUMBER] Allocated Qty 7" at bounding box center [209, 539] width 243 height 15
click at [75, 84] on div "Back" at bounding box center [78, 92] width 23 height 18
click at [85, 100] on div "Back" at bounding box center [78, 92] width 23 height 18
click at [77, 97] on div "Back" at bounding box center [78, 92] width 23 height 18
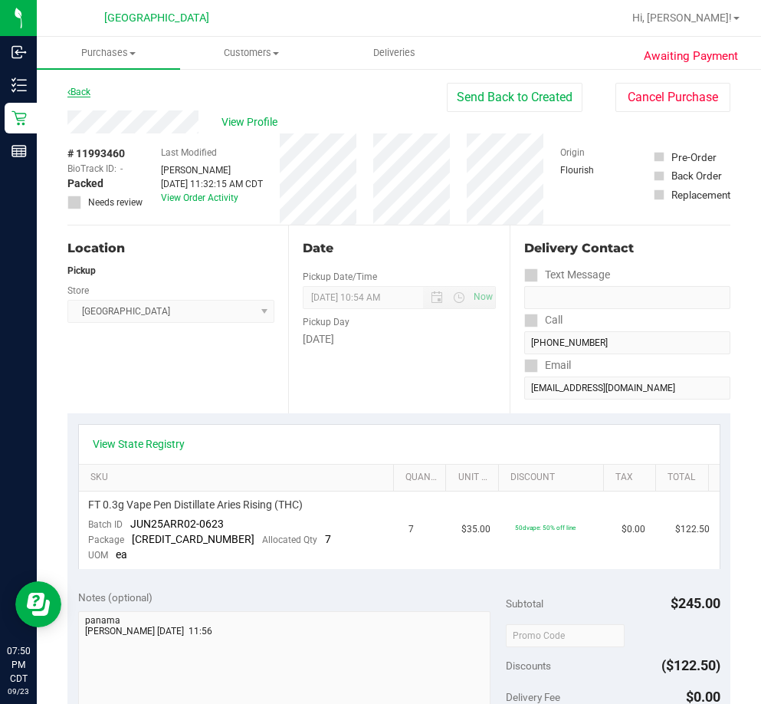
click at [77, 94] on link "Back" at bounding box center [78, 92] width 23 height 11
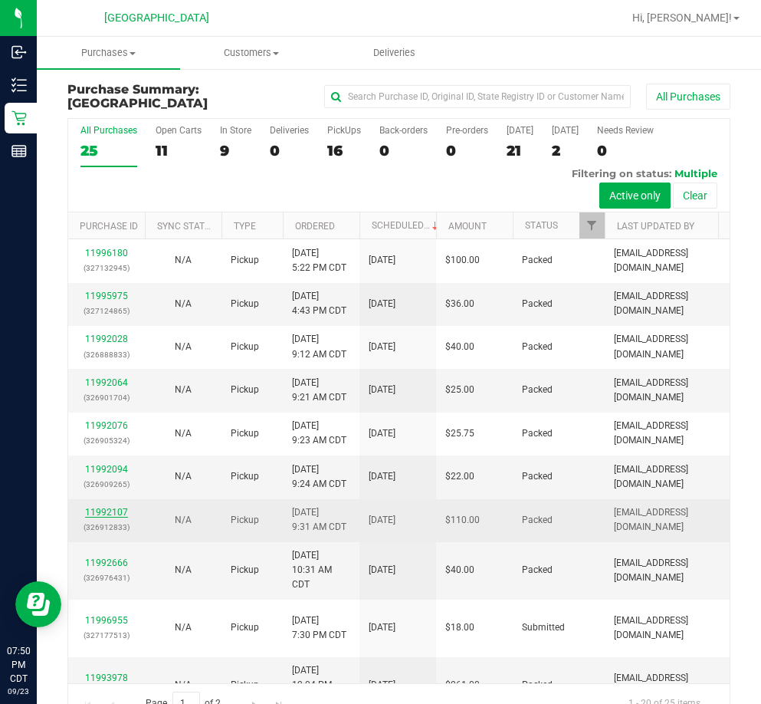
click at [117, 507] on link "11992107" at bounding box center [106, 512] width 43 height 11
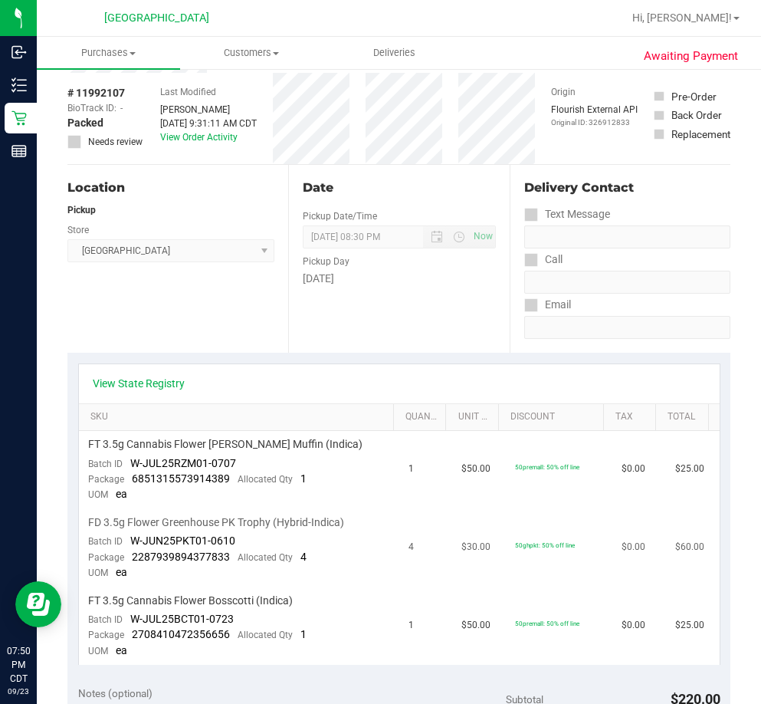
scroll to position [153, 0]
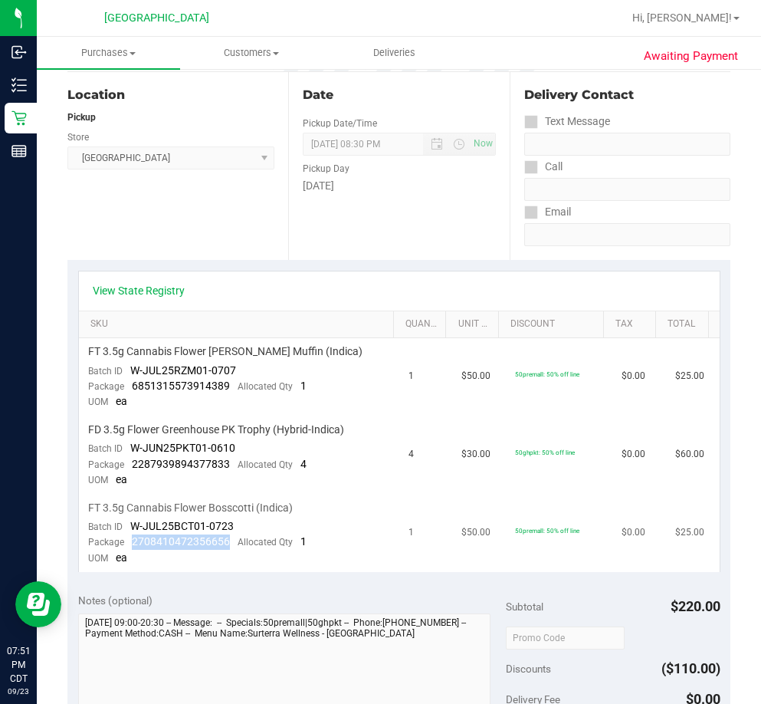
drag, startPoint x: 232, startPoint y: 547, endPoint x: 129, endPoint y: 541, distance: 102.9
click at [129, 541] on div "Package 2708410472356656 Allocated Qty 1" at bounding box center [197, 541] width 219 height 15
drag, startPoint x: 230, startPoint y: 463, endPoint x: 130, endPoint y: 469, distance: 99.8
click at [130, 469] on div "Package 2287939894377833 Allocated Qty 4" at bounding box center [197, 464] width 219 height 15
drag, startPoint x: 232, startPoint y: 390, endPoint x: 133, endPoint y: 387, distance: 98.2
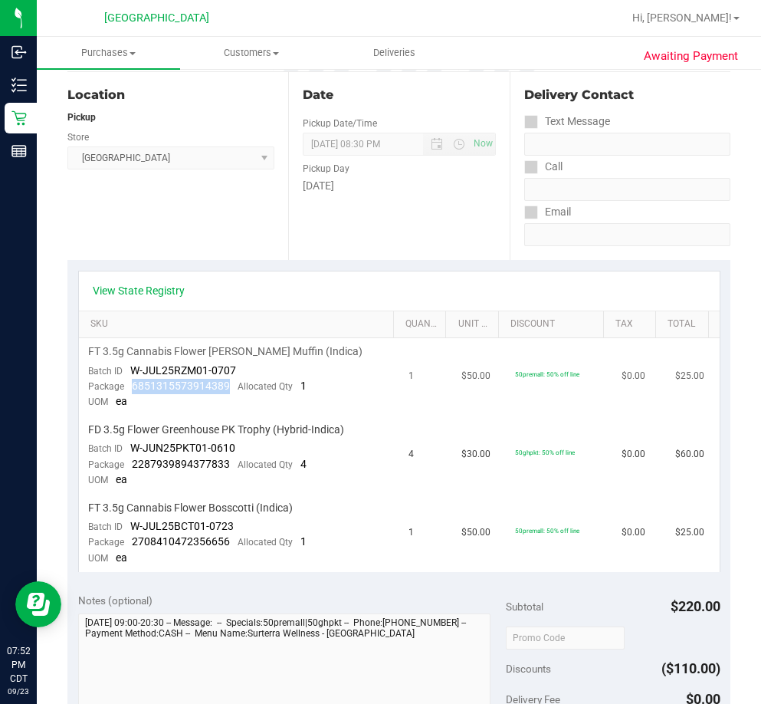
click at [133, 387] on div "Package 6851315573914389 Allocated Qty 1" at bounding box center [197, 386] width 219 height 15
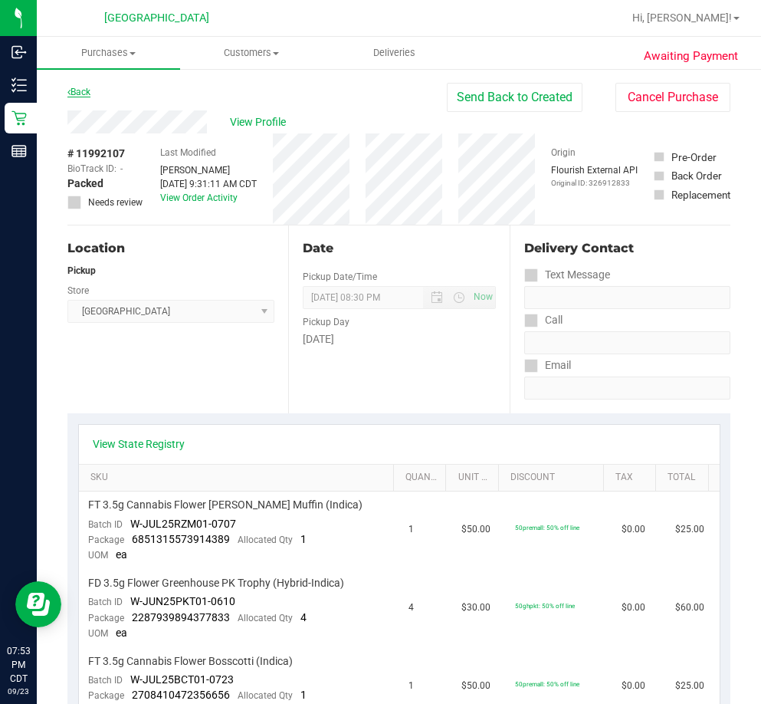
click at [75, 89] on link "Back" at bounding box center [78, 92] width 23 height 11
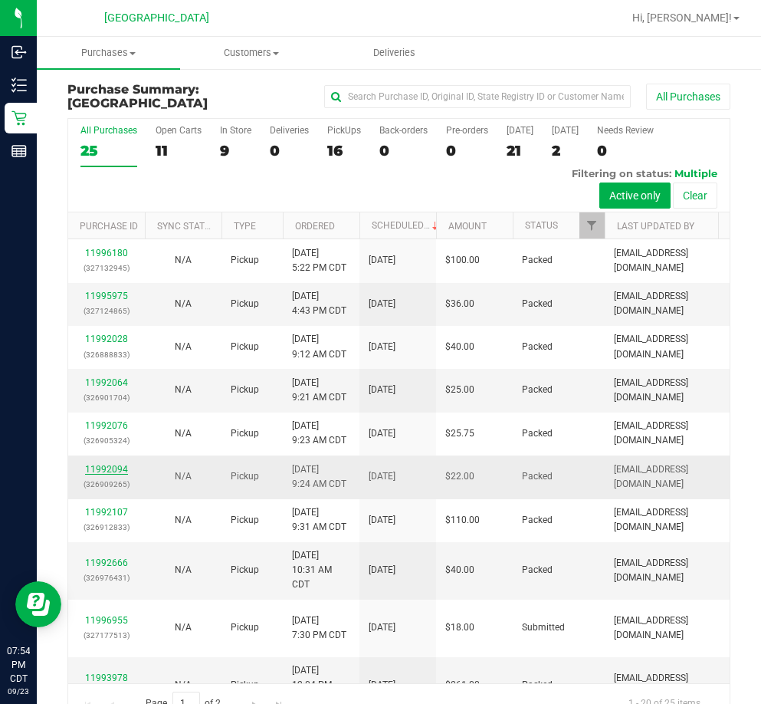
click at [123, 464] on link "11992094" at bounding box center [106, 469] width 43 height 11
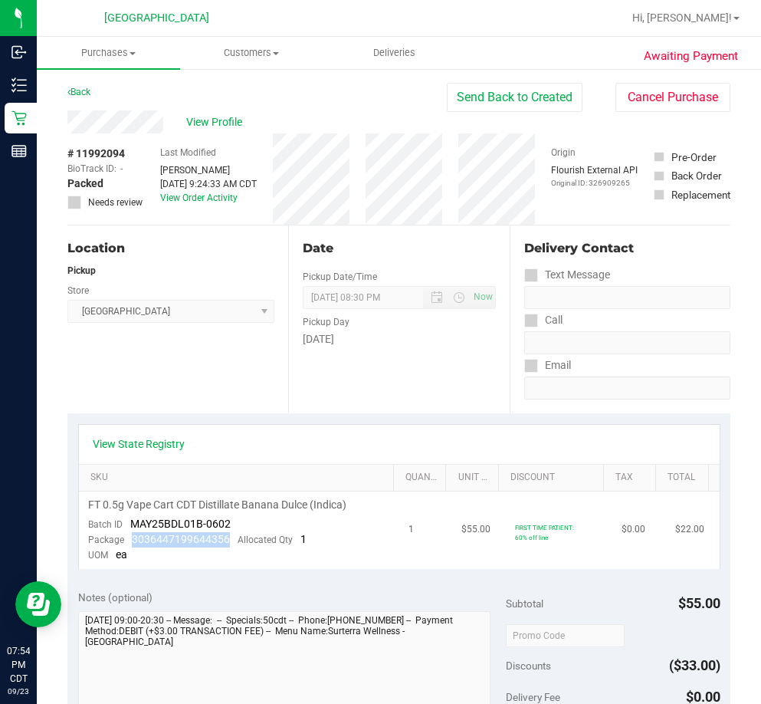
drag, startPoint x: 235, startPoint y: 544, endPoint x: 132, endPoint y: 539, distance: 102.9
click at [132, 539] on div "Package 3036447199644356 Allocated Qty 1" at bounding box center [197, 539] width 219 height 15
click at [84, 92] on link "Back" at bounding box center [78, 92] width 23 height 11
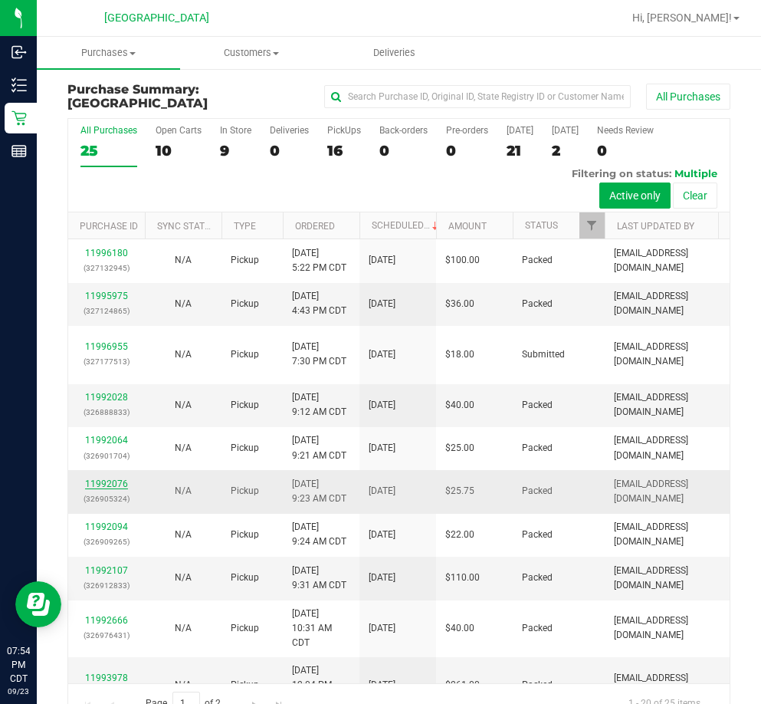
click at [118, 478] on link "11992076" at bounding box center [106, 483] width 43 height 11
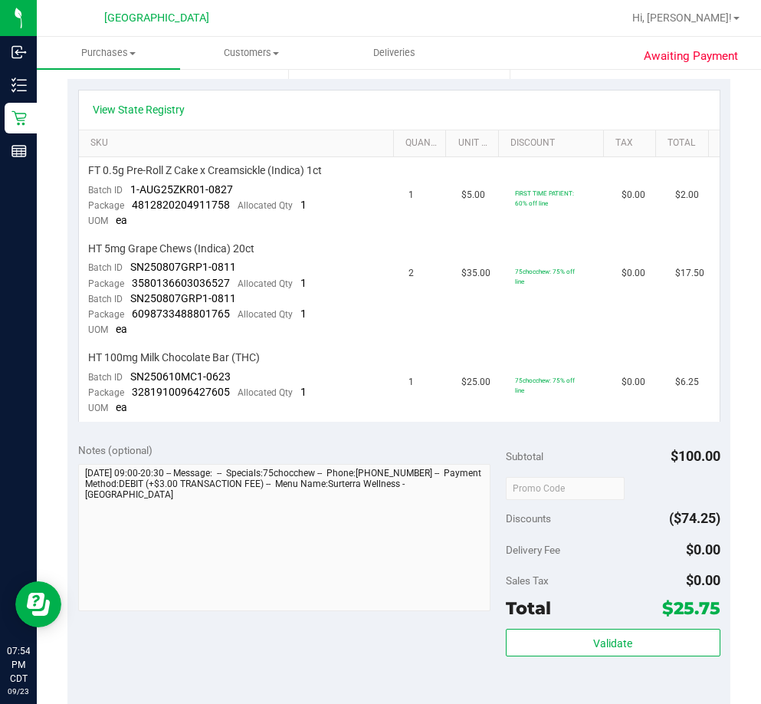
scroll to position [307, 0]
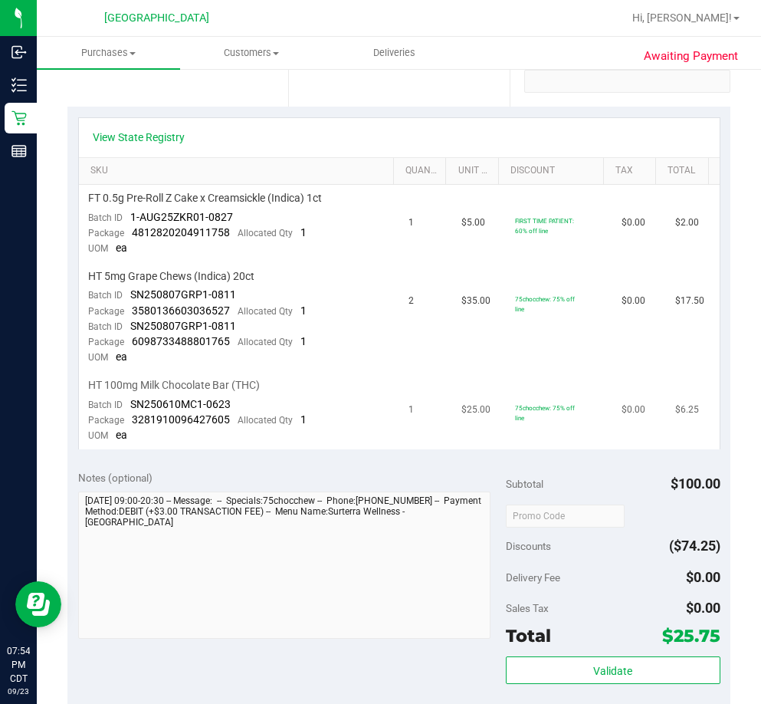
click at [223, 423] on span "3281910096427605" at bounding box center [181, 419] width 98 height 12
drag, startPoint x: 230, startPoint y: 421, endPoint x: 128, endPoint y: 416, distance: 102.1
click at [128, 416] on div "Package 3281910096427605 Allocated Qty 1" at bounding box center [197, 420] width 219 height 15
drag, startPoint x: 228, startPoint y: 232, endPoint x: 132, endPoint y: 231, distance: 95.9
click at [132, 231] on div "Package 4812820204911758 Allocated Qty 1" at bounding box center [197, 232] width 219 height 15
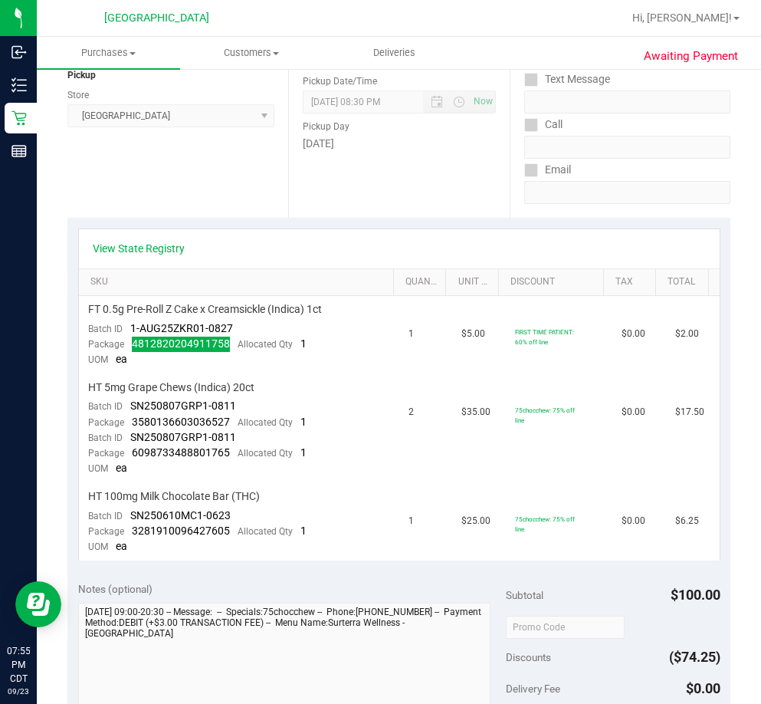
scroll to position [0, 0]
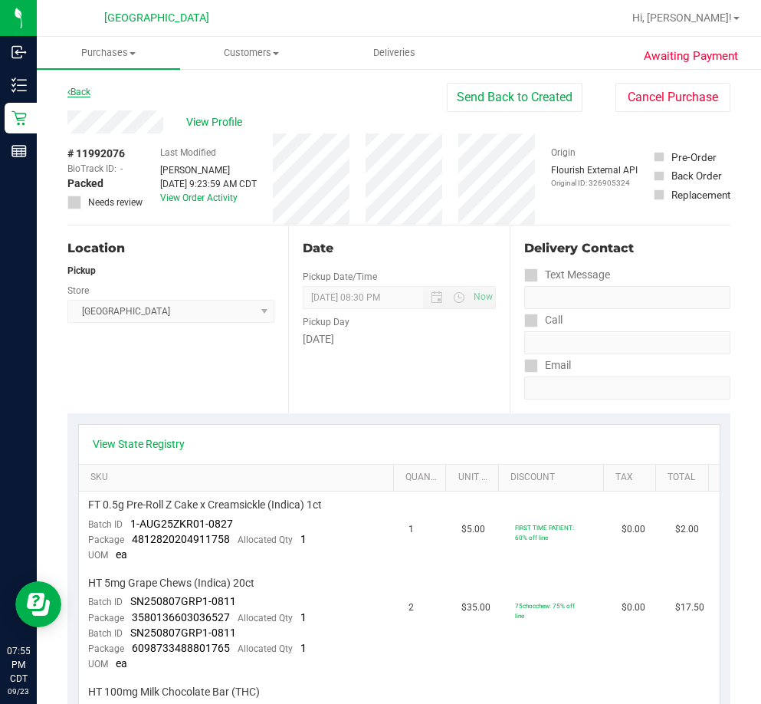
click at [82, 87] on link "Back" at bounding box center [78, 92] width 23 height 11
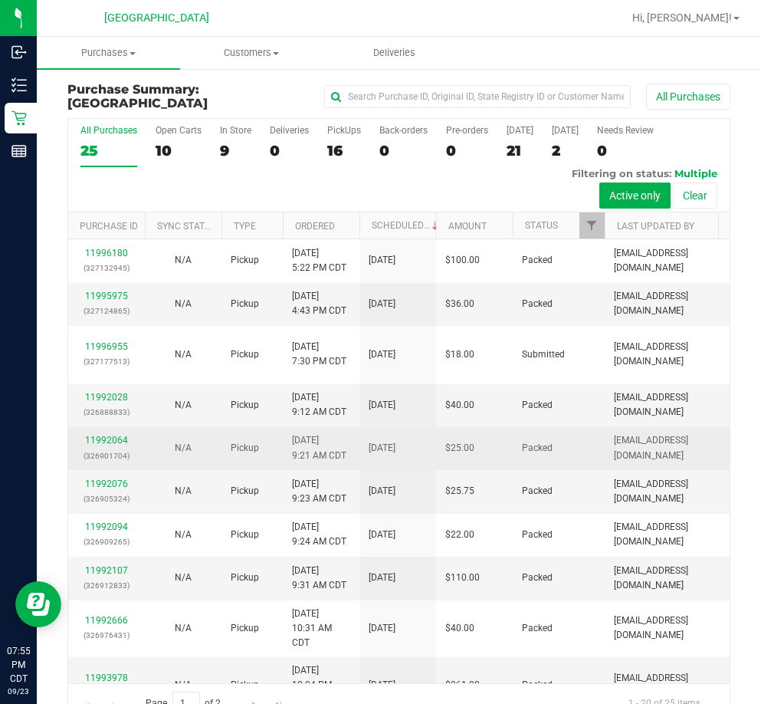
click at [116, 433] on div "11992064 (326901704)" at bounding box center [106, 447] width 58 height 29
click at [121, 436] on link "11992064" at bounding box center [106, 440] width 43 height 11
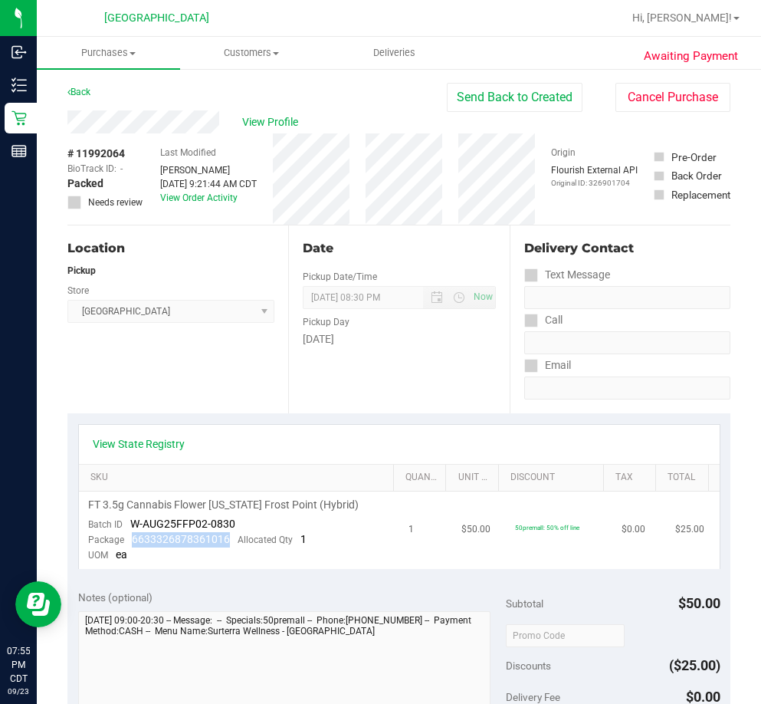
drag, startPoint x: 230, startPoint y: 541, endPoint x: 127, endPoint y: 538, distance: 103.6
click at [127, 538] on div "Package 6633326878361016 Allocated Qty 1" at bounding box center [197, 539] width 219 height 15
click at [82, 87] on link "Back" at bounding box center [78, 92] width 23 height 11
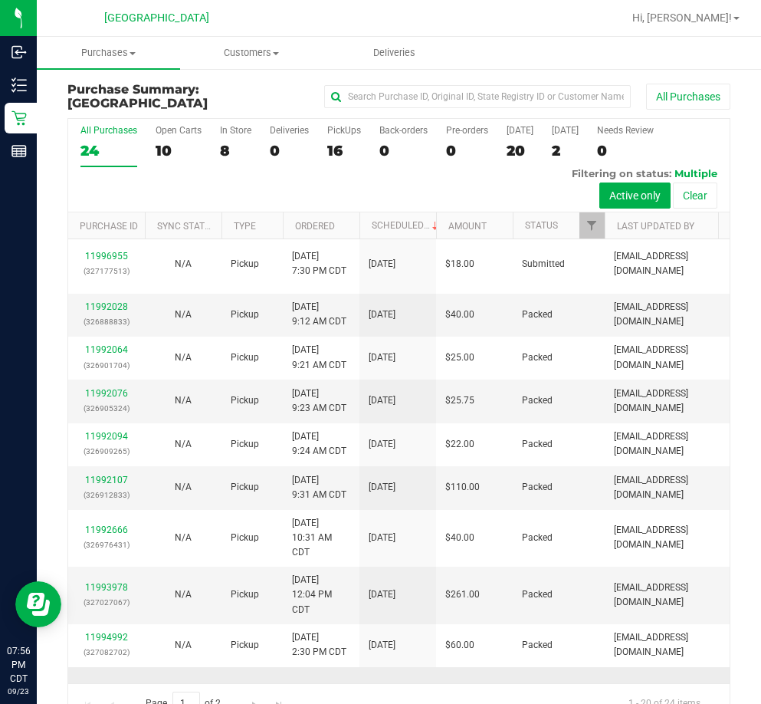
scroll to position [77, 0]
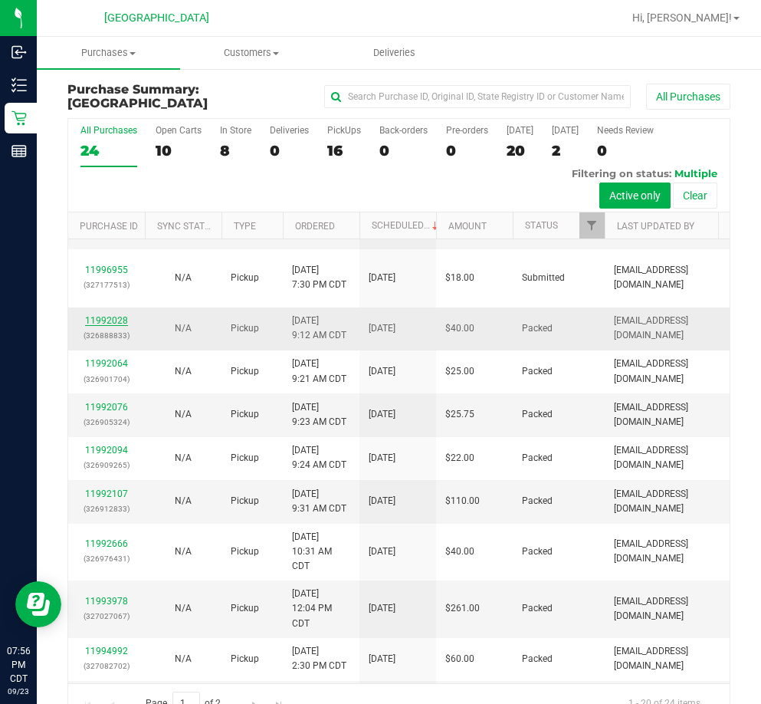
click at [117, 316] on link "11992028" at bounding box center [106, 320] width 43 height 11
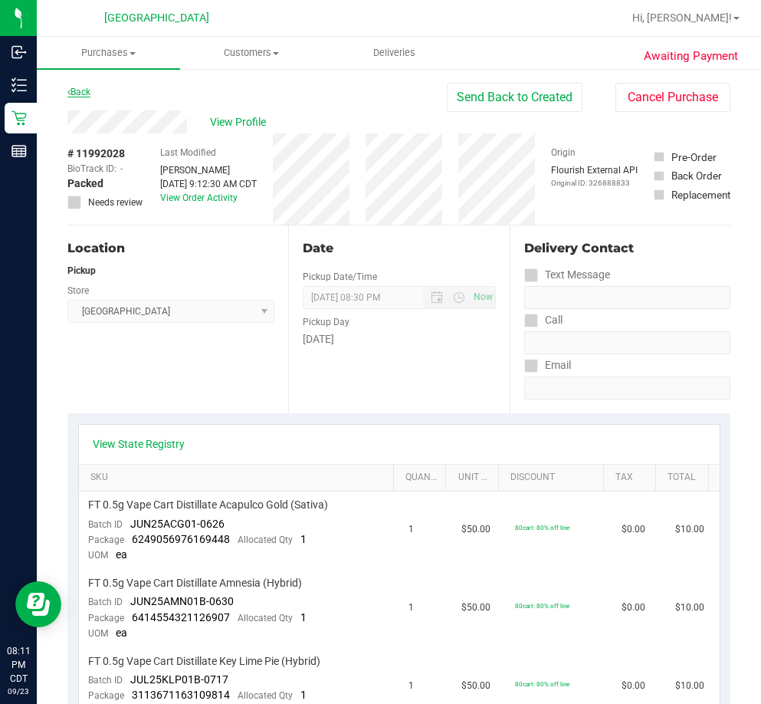
click at [89, 91] on link "Back" at bounding box center [78, 92] width 23 height 11
